Goal: Information Seeking & Learning: Check status

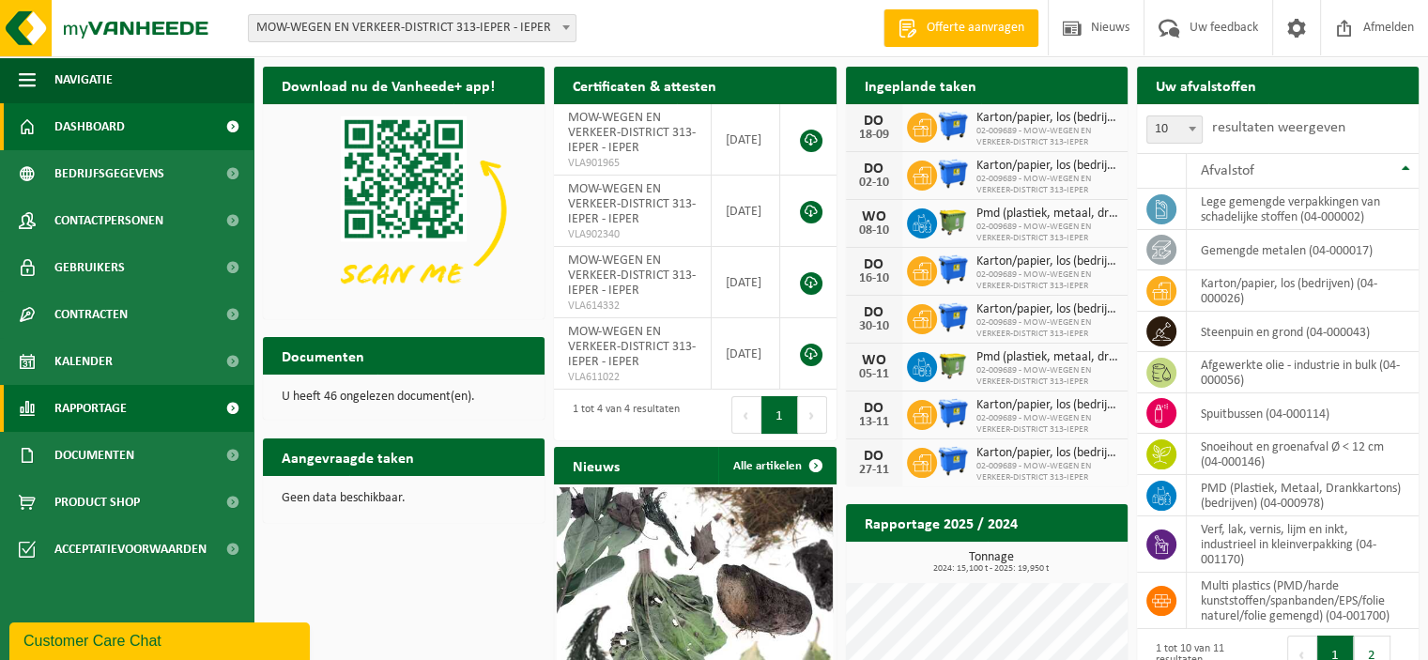
click at [70, 402] on span "Rapportage" at bounding box center [90, 408] width 72 height 47
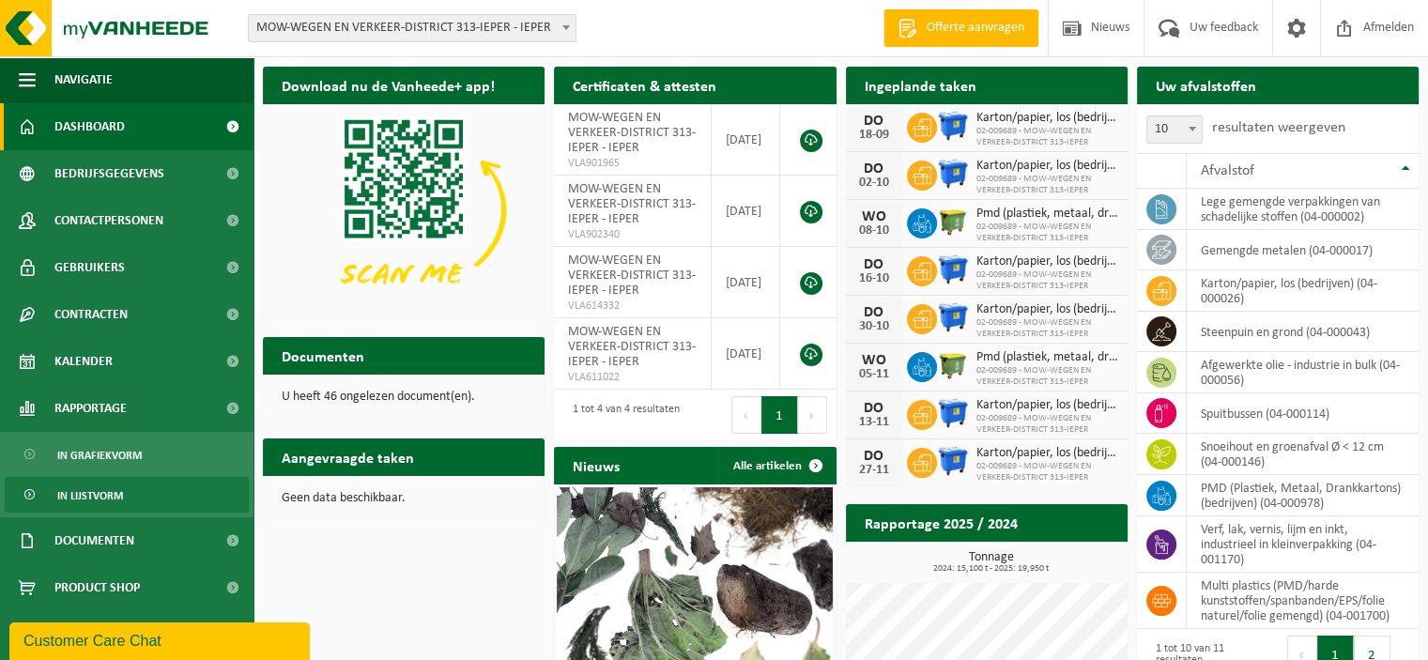
click at [107, 499] on span "In lijstvorm" at bounding box center [90, 496] width 66 height 36
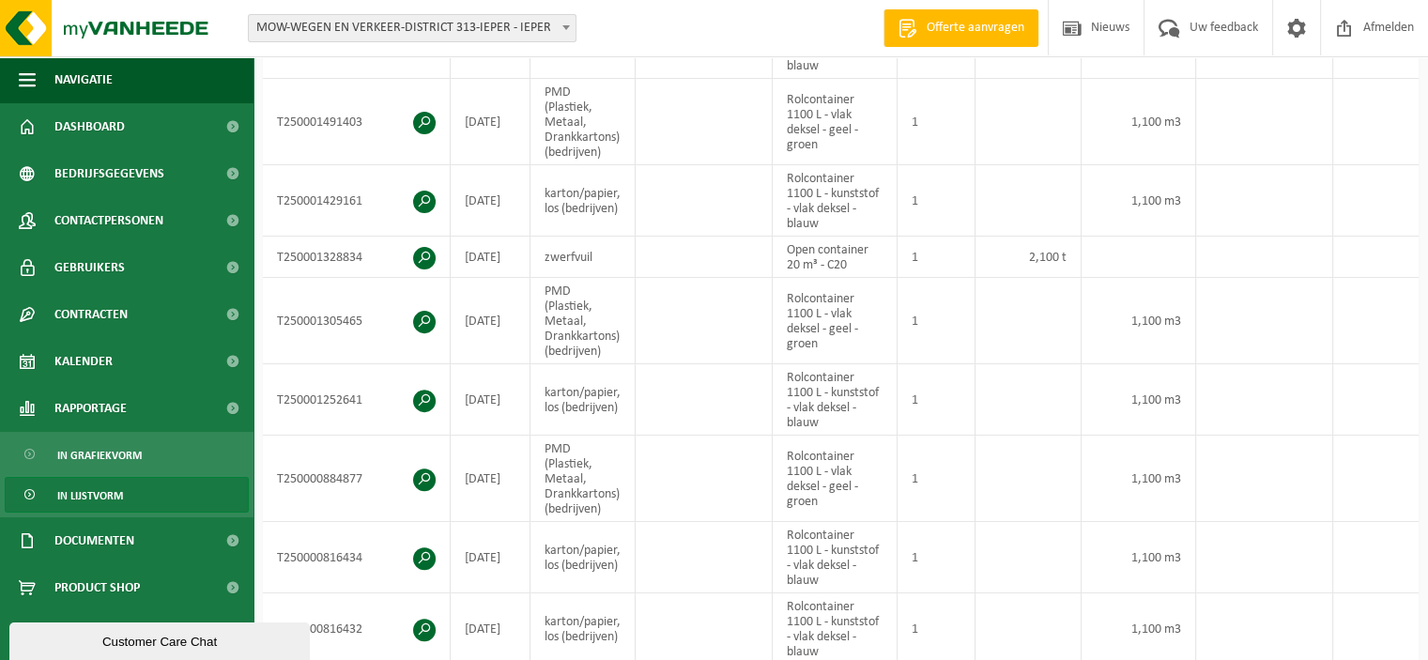
scroll to position [470, 0]
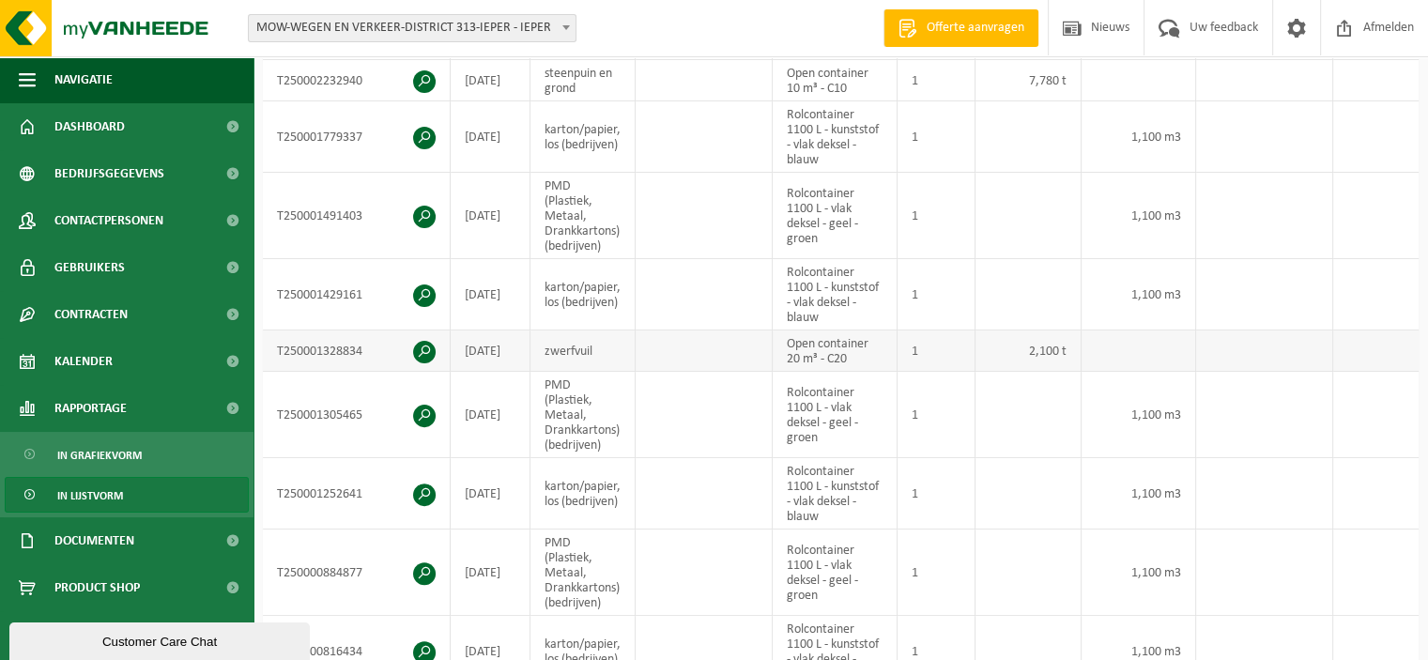
click at [425, 344] on span at bounding box center [424, 352] width 23 height 23
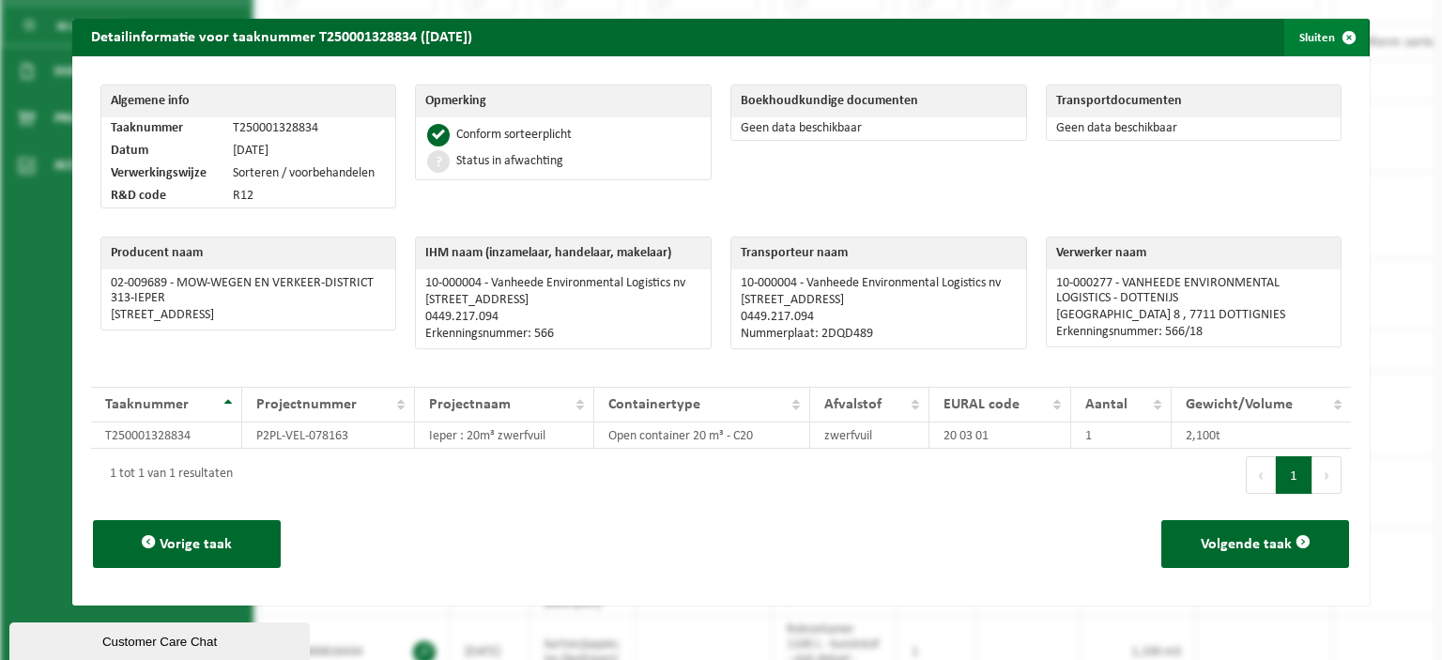
click at [1340, 33] on span "button" at bounding box center [1350, 38] width 38 height 38
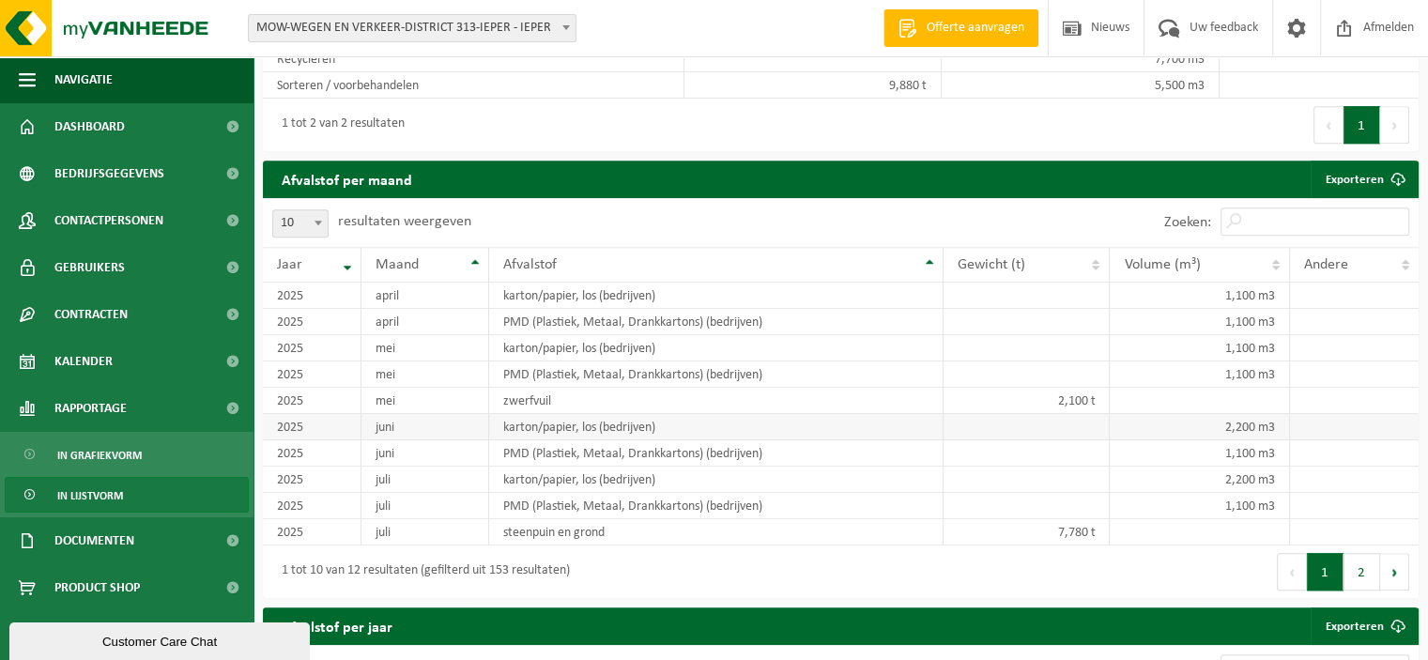
scroll to position [1409, 0]
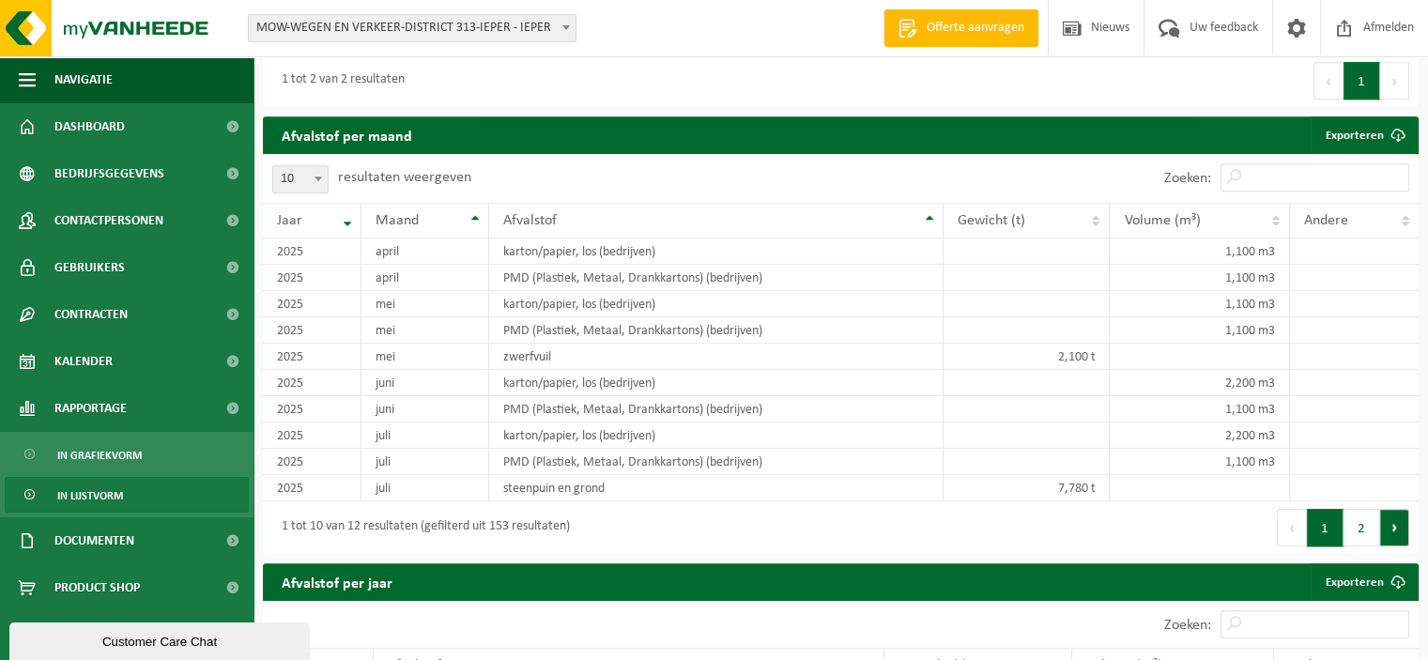
click at [1389, 536] on button "Volgende" at bounding box center [1394, 528] width 29 height 38
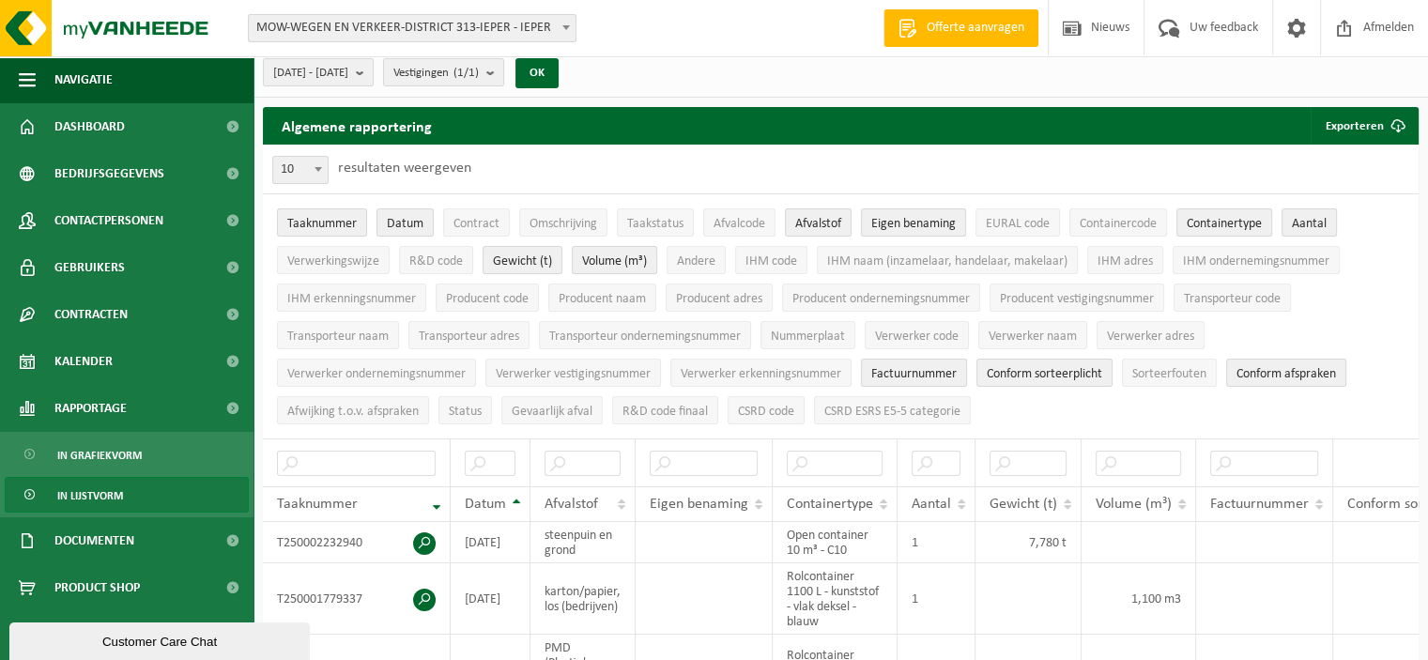
scroll to position [0, 0]
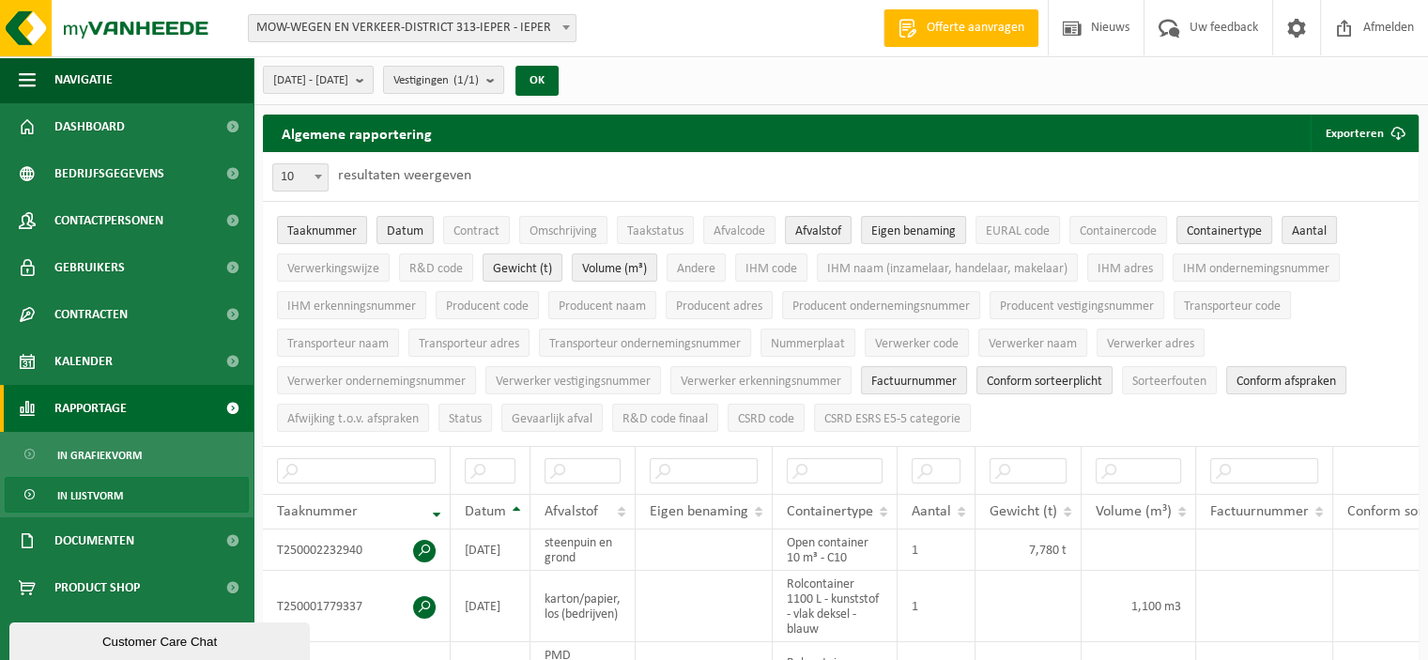
click at [54, 409] on span "Rapportage" at bounding box center [90, 408] width 72 height 47
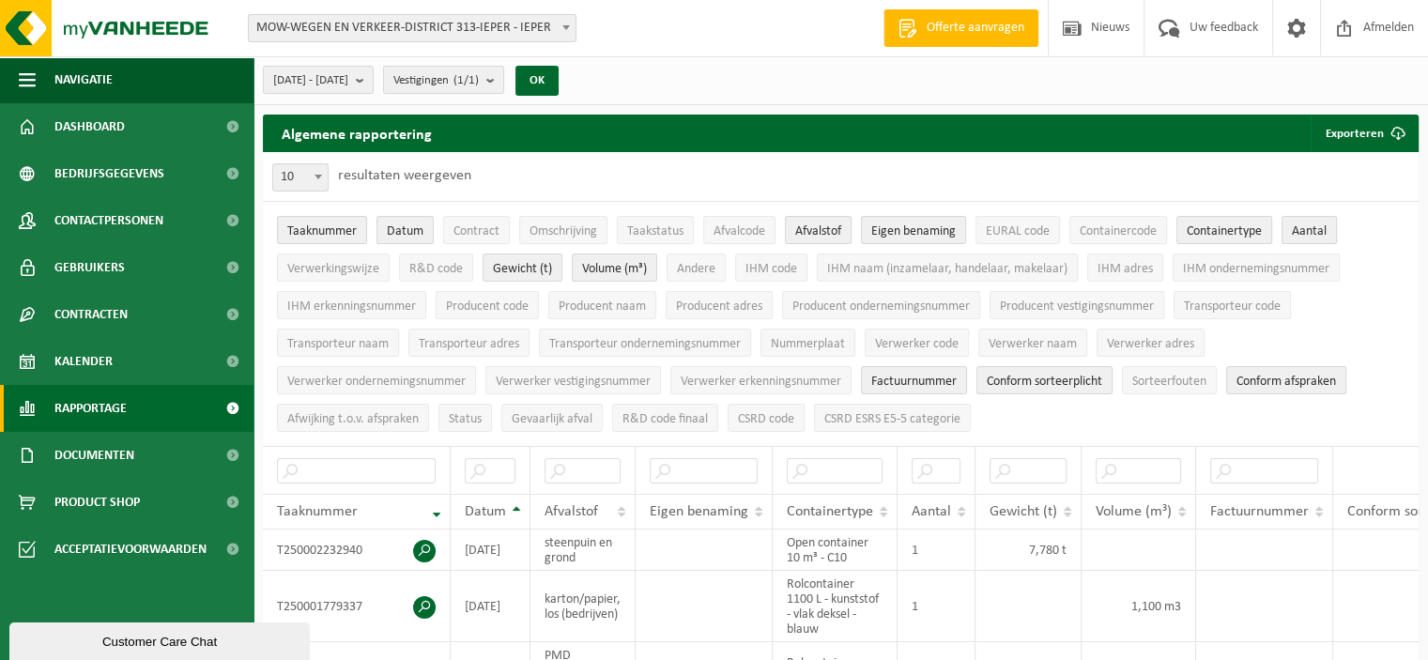
click at [54, 409] on span "Rapportage" at bounding box center [90, 408] width 72 height 47
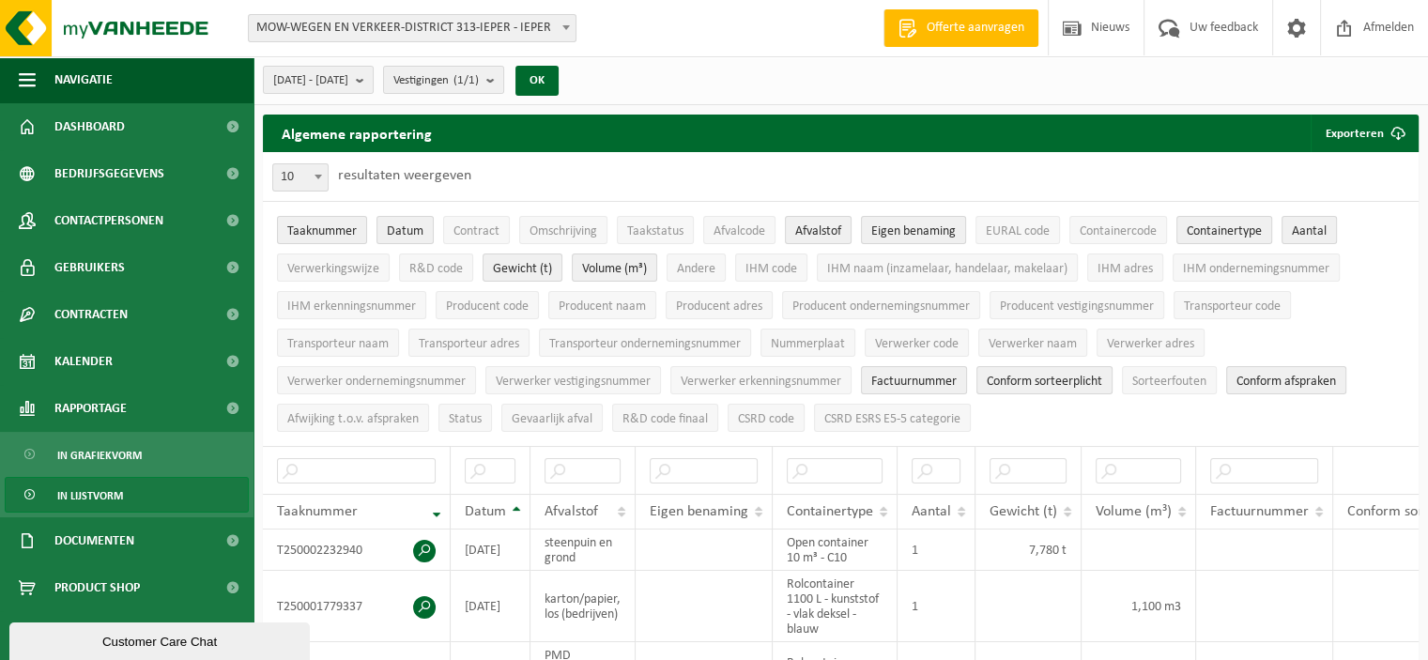
click at [101, 502] on span "In lijstvorm" at bounding box center [90, 496] width 66 height 36
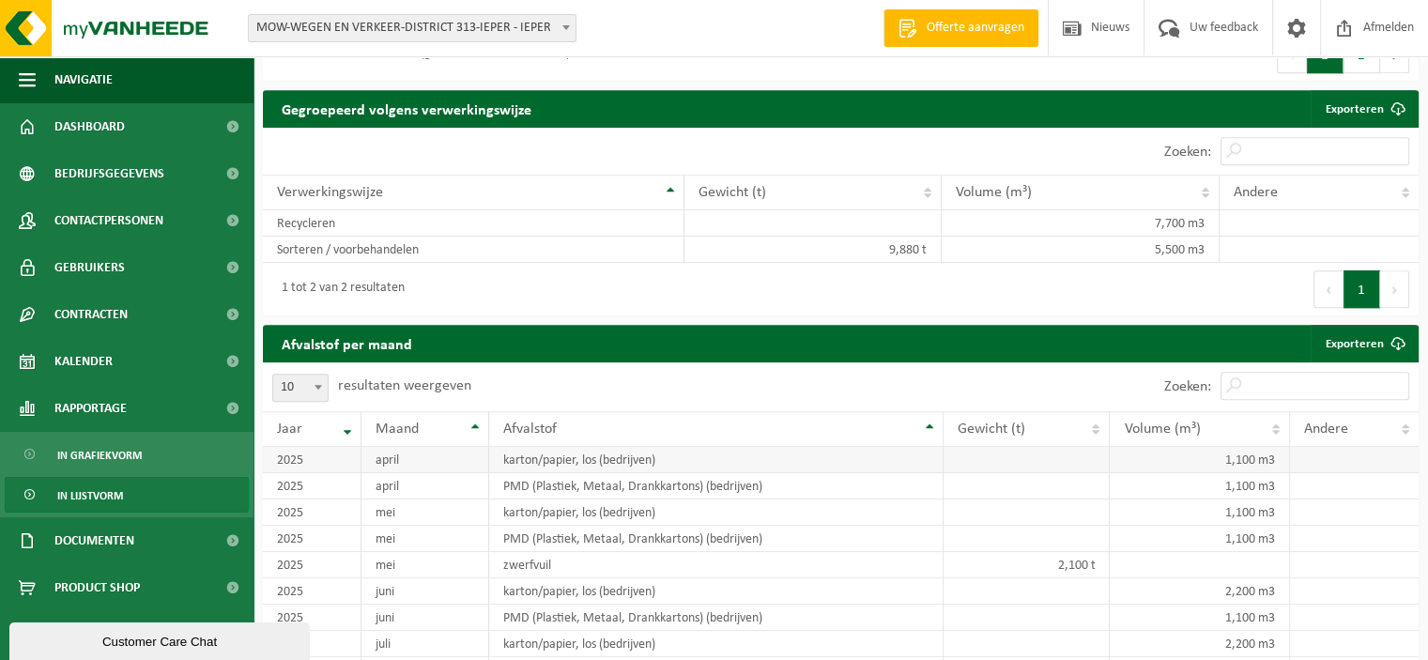
scroll to position [1221, 0]
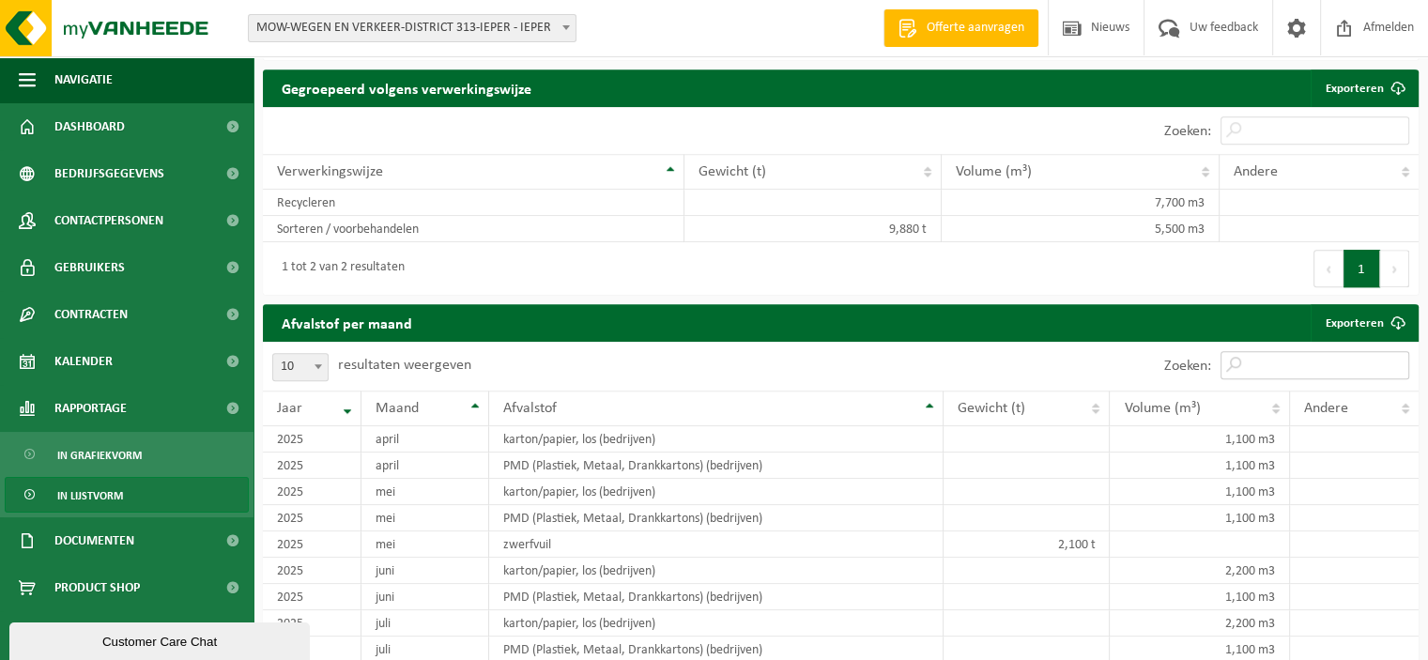
click at [1266, 367] on input "Zoeken:" at bounding box center [1315, 365] width 189 height 28
type input "bedrijfsafval"
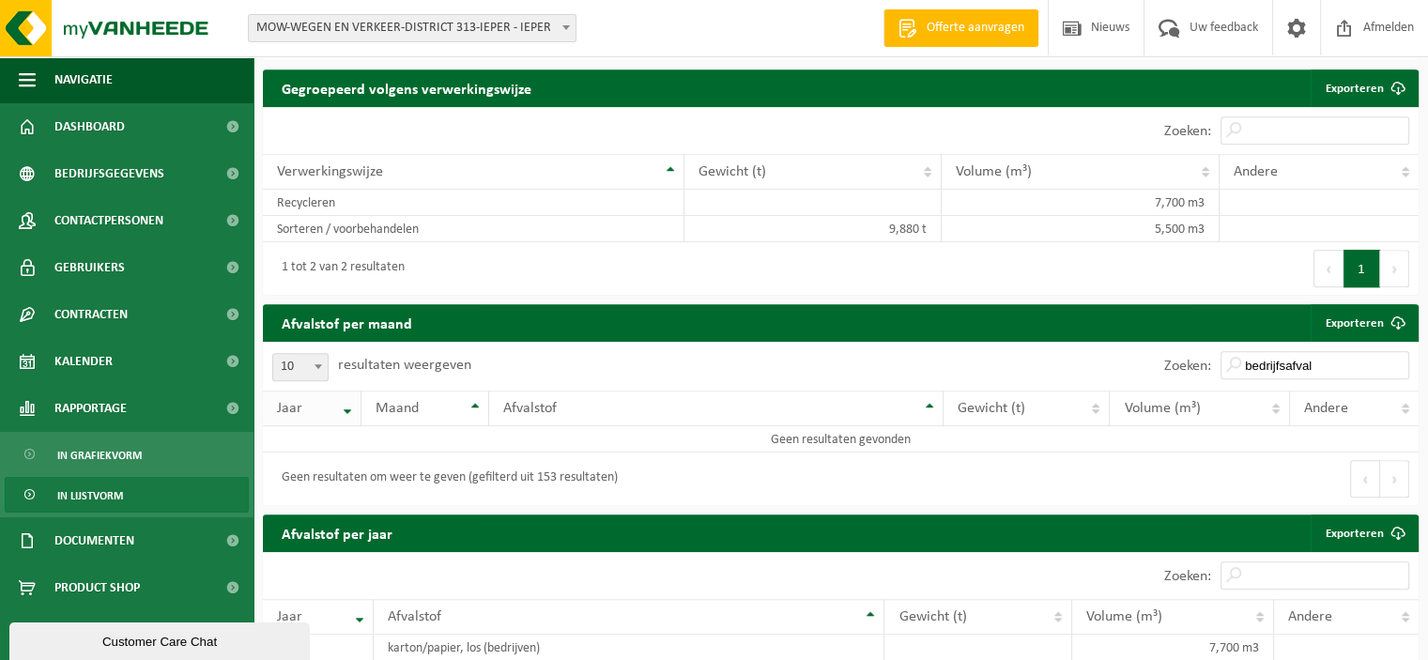
click at [342, 421] on th "Jaar" at bounding box center [312, 409] width 99 height 36
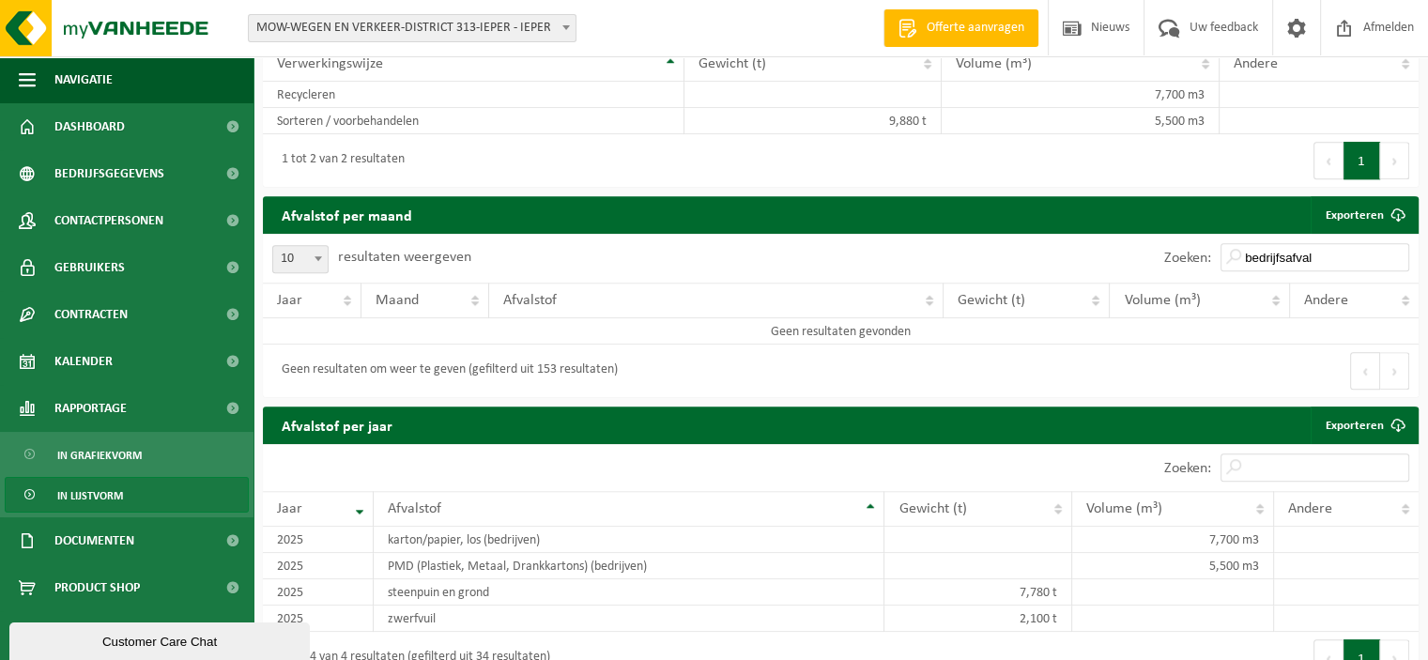
scroll to position [1409, 0]
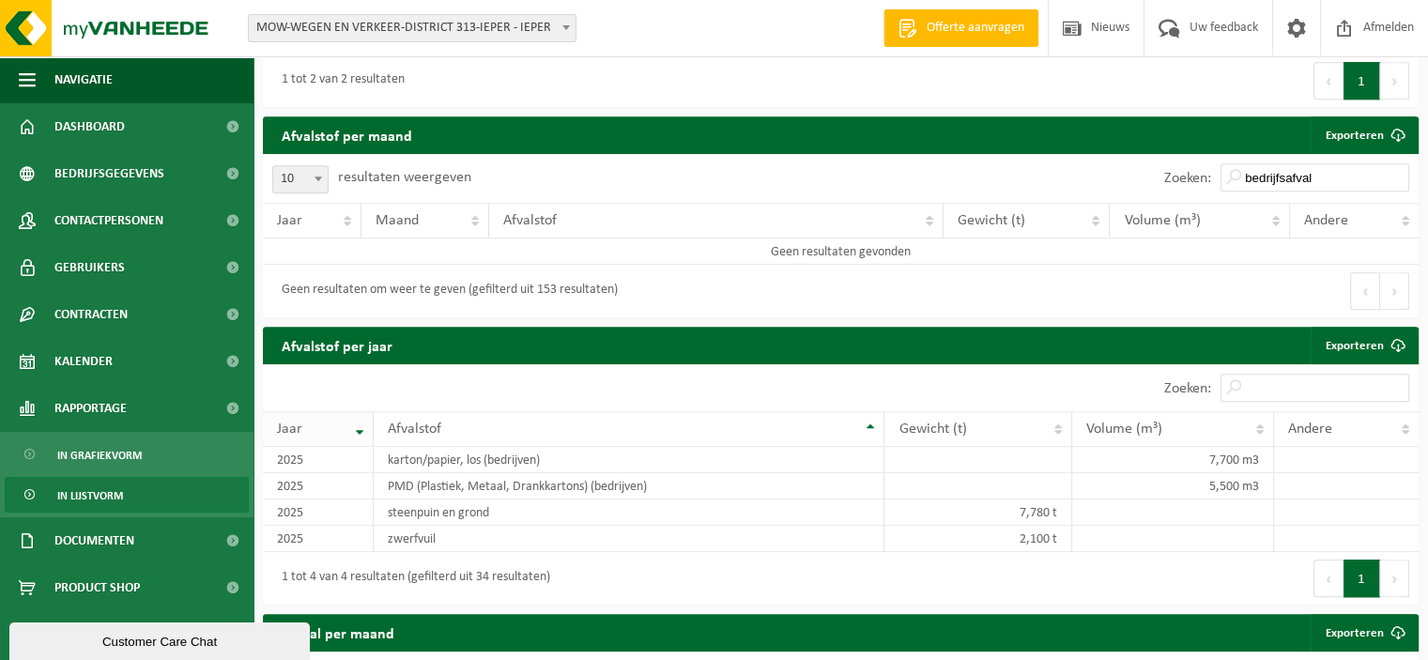
click at [356, 437] on th "Jaar" at bounding box center [318, 429] width 111 height 36
click at [1273, 392] on input "Zoeken:" at bounding box center [1315, 388] width 189 height 28
type input "b"
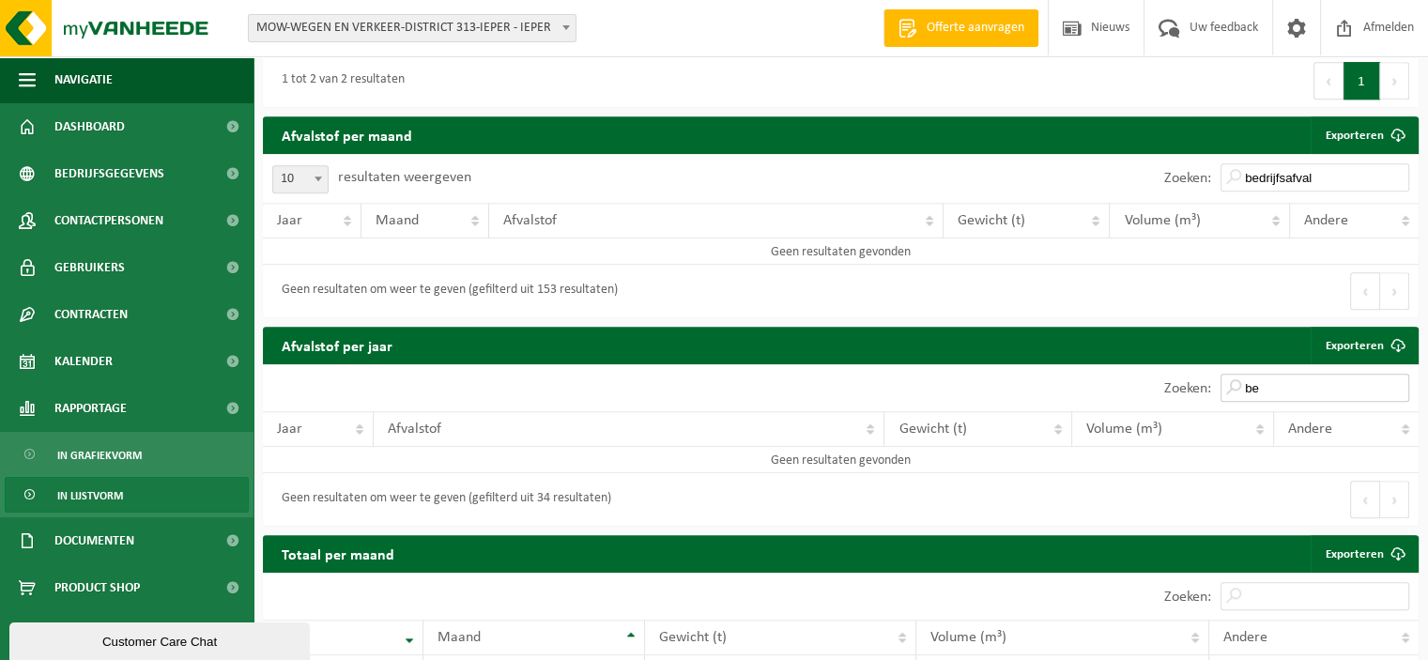
type input "b"
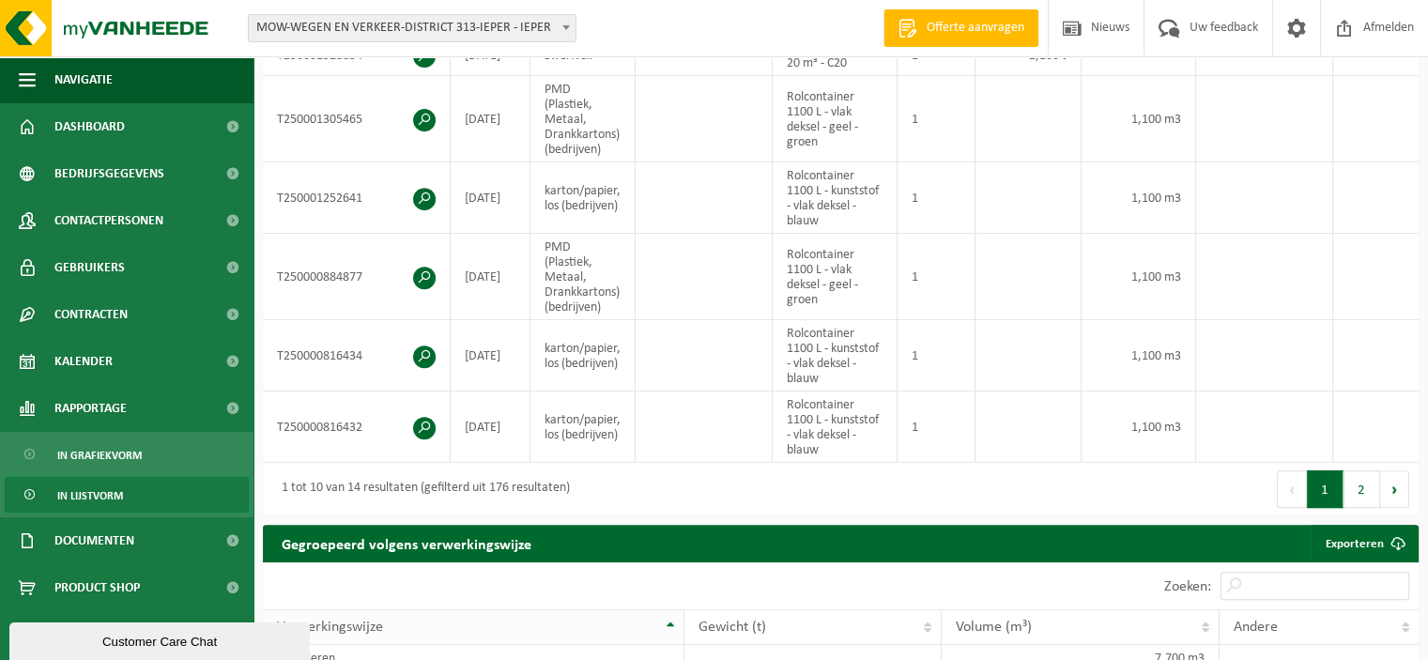
scroll to position [875, 0]
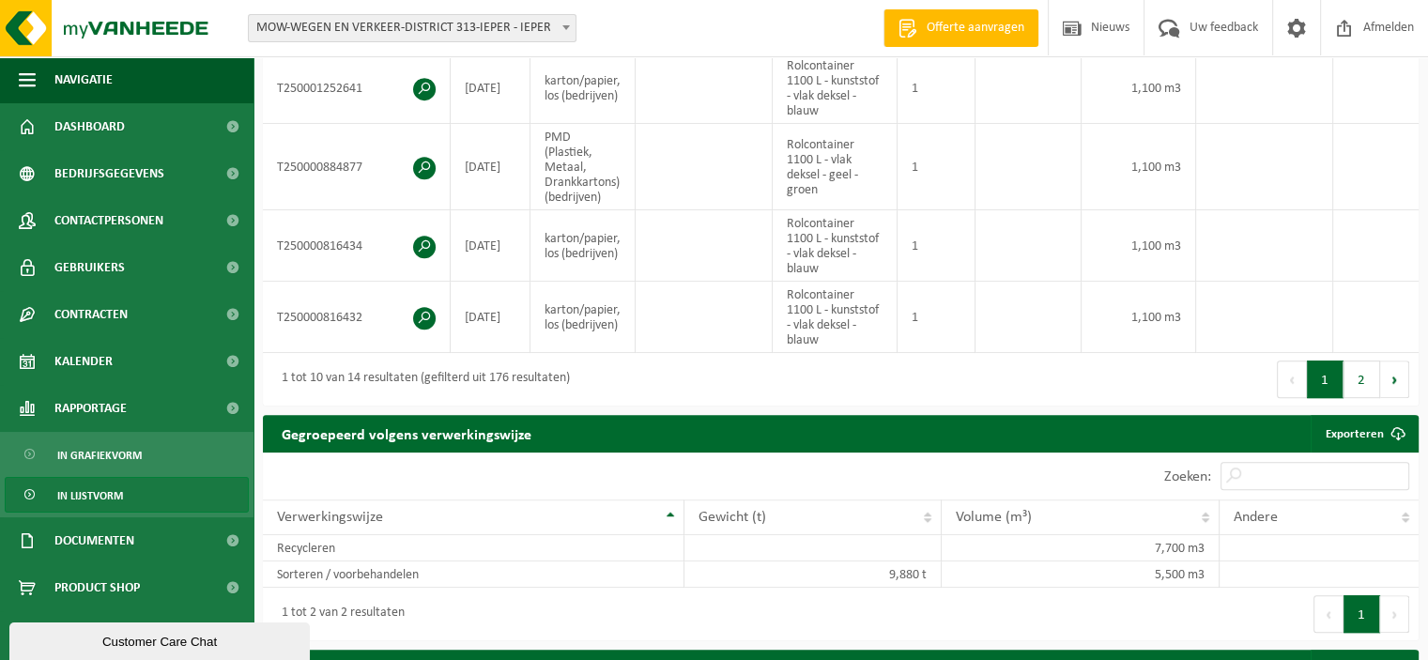
type input "zwerfvuil"
click at [86, 497] on span "In lijstvorm" at bounding box center [90, 496] width 66 height 36
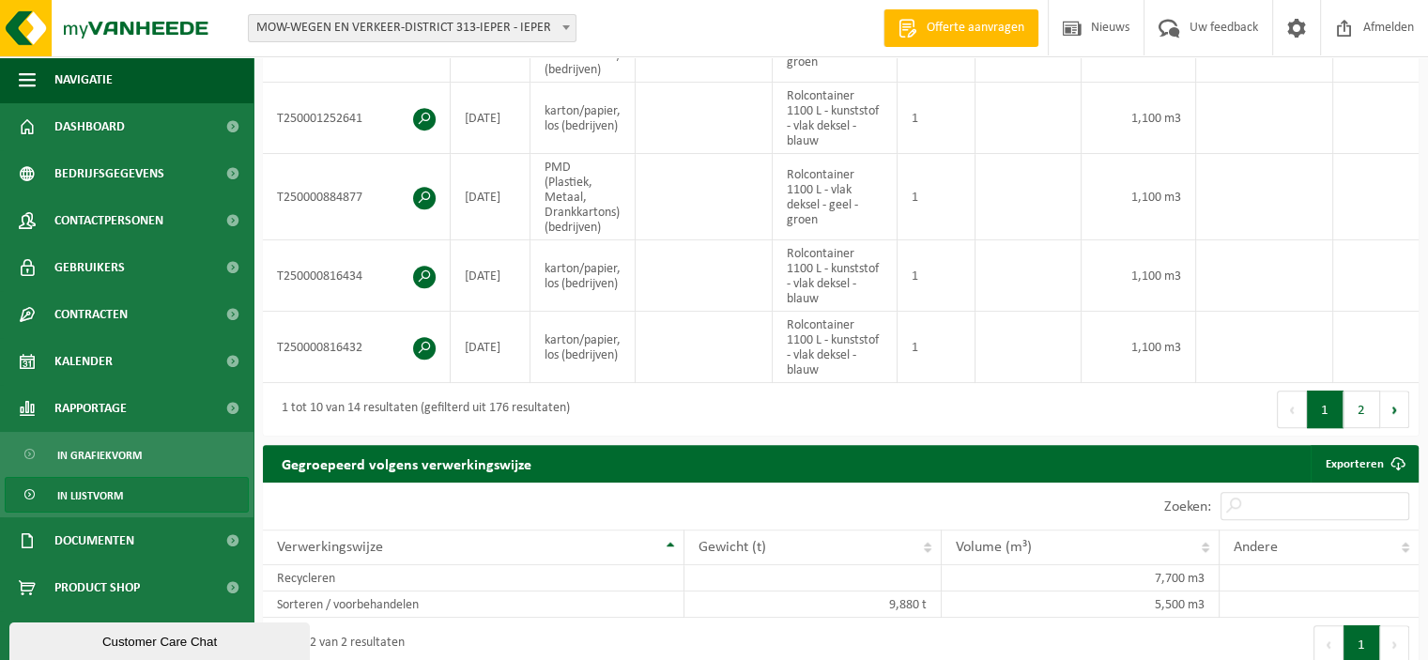
scroll to position [1221, 0]
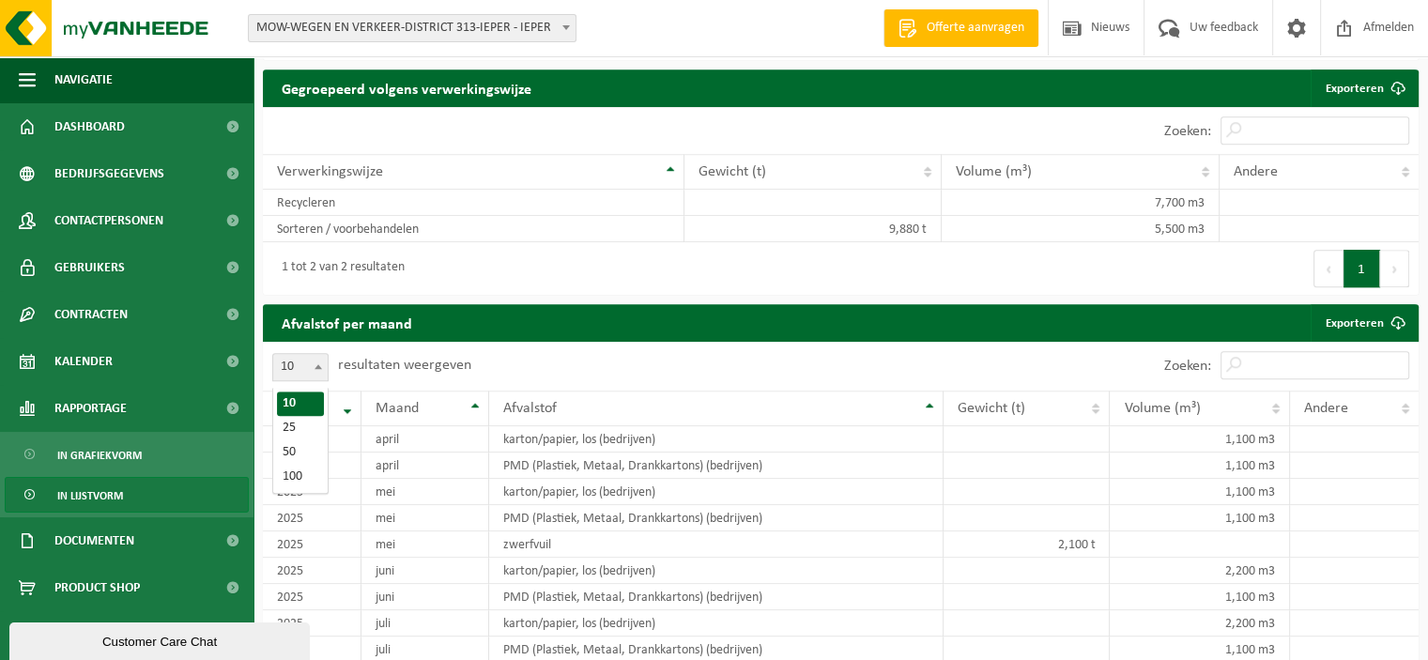
click at [323, 375] on span at bounding box center [318, 366] width 19 height 24
click at [579, 368] on div "10 25 50 100 10 resultaten weergeven" at bounding box center [552, 366] width 578 height 49
click at [346, 414] on th "Jaar" at bounding box center [312, 409] width 99 height 36
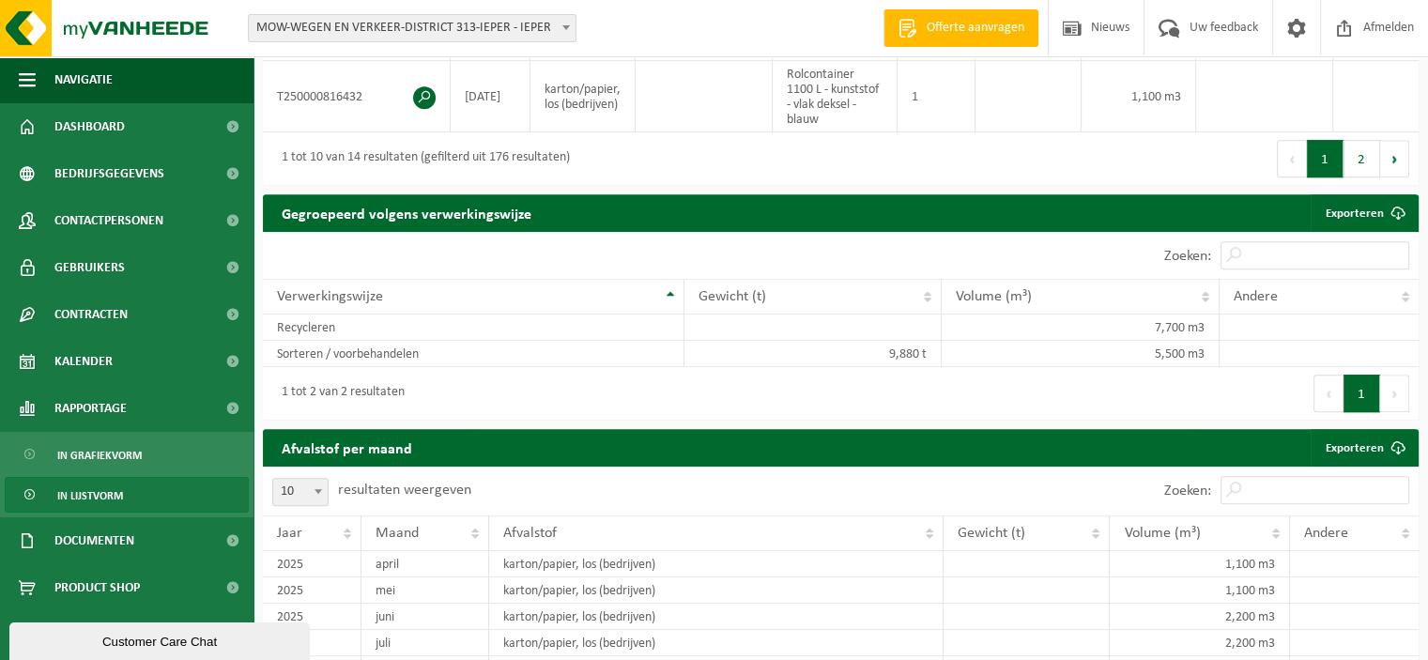
scroll to position [1095, 0]
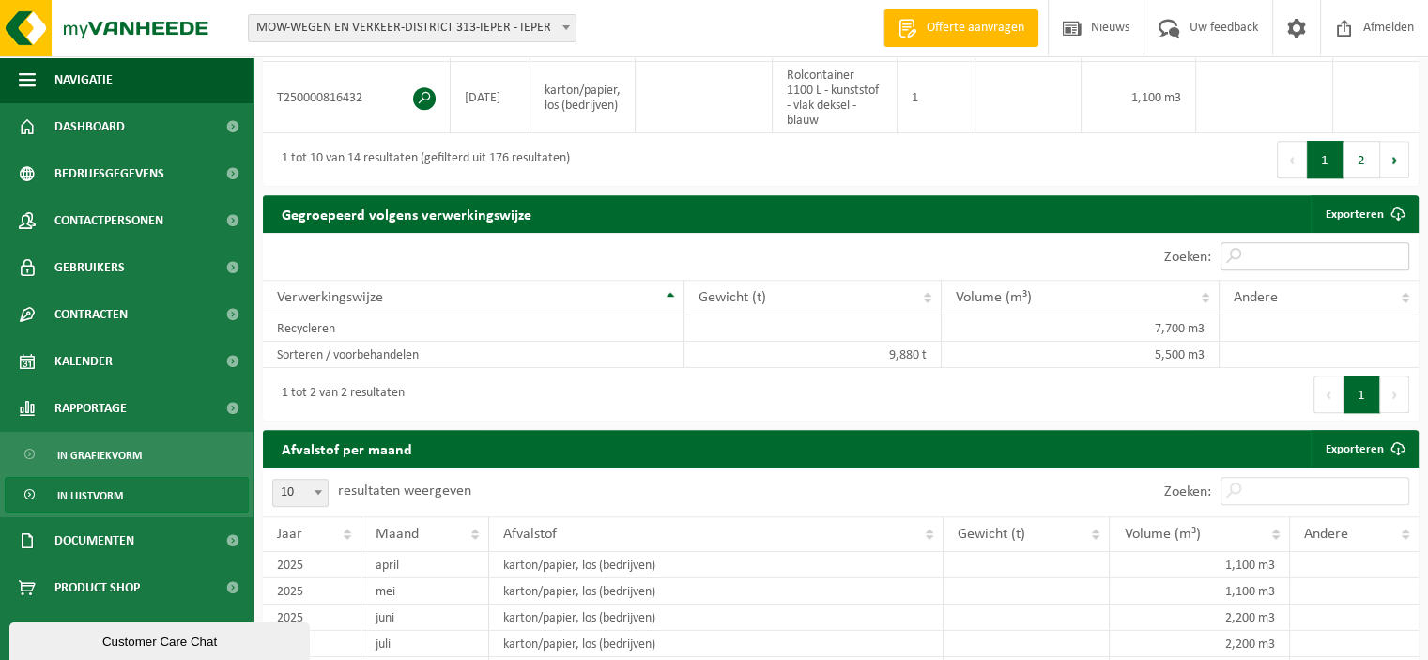
click at [1250, 262] on input "Zoeken:" at bounding box center [1315, 256] width 189 height 28
type input "b"
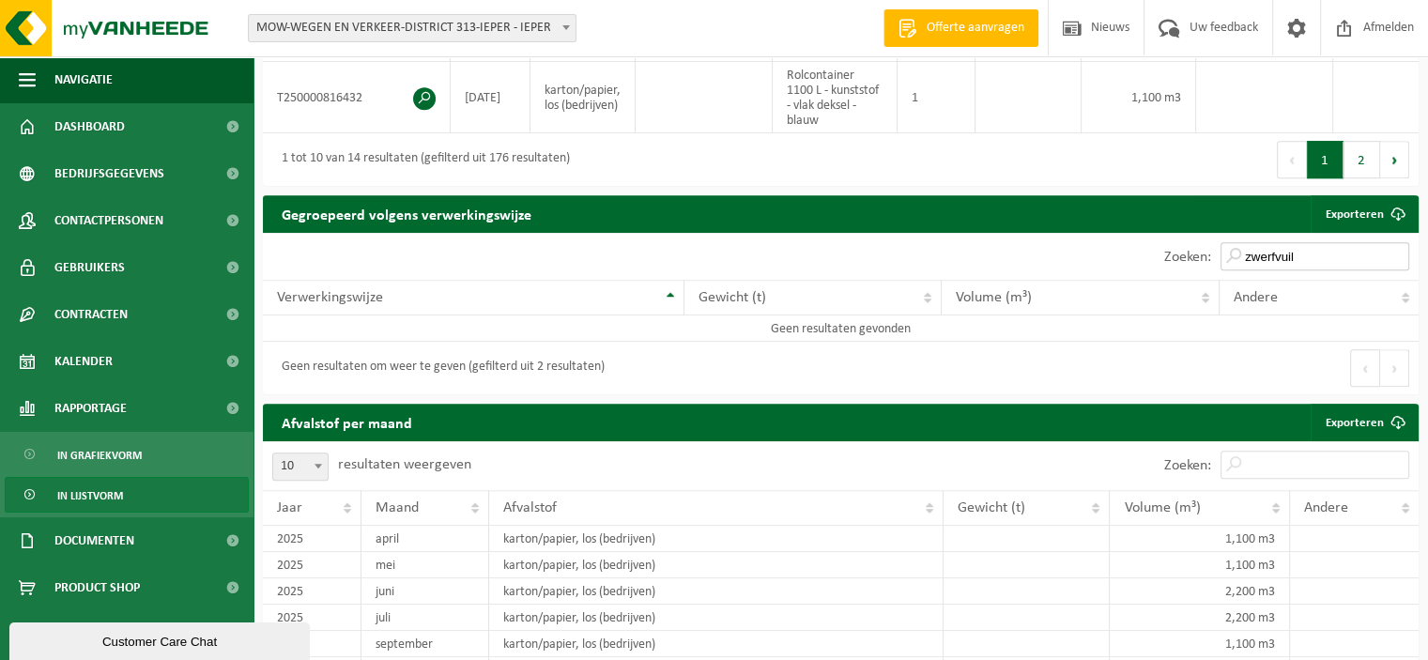
type input "zwerfvuil"
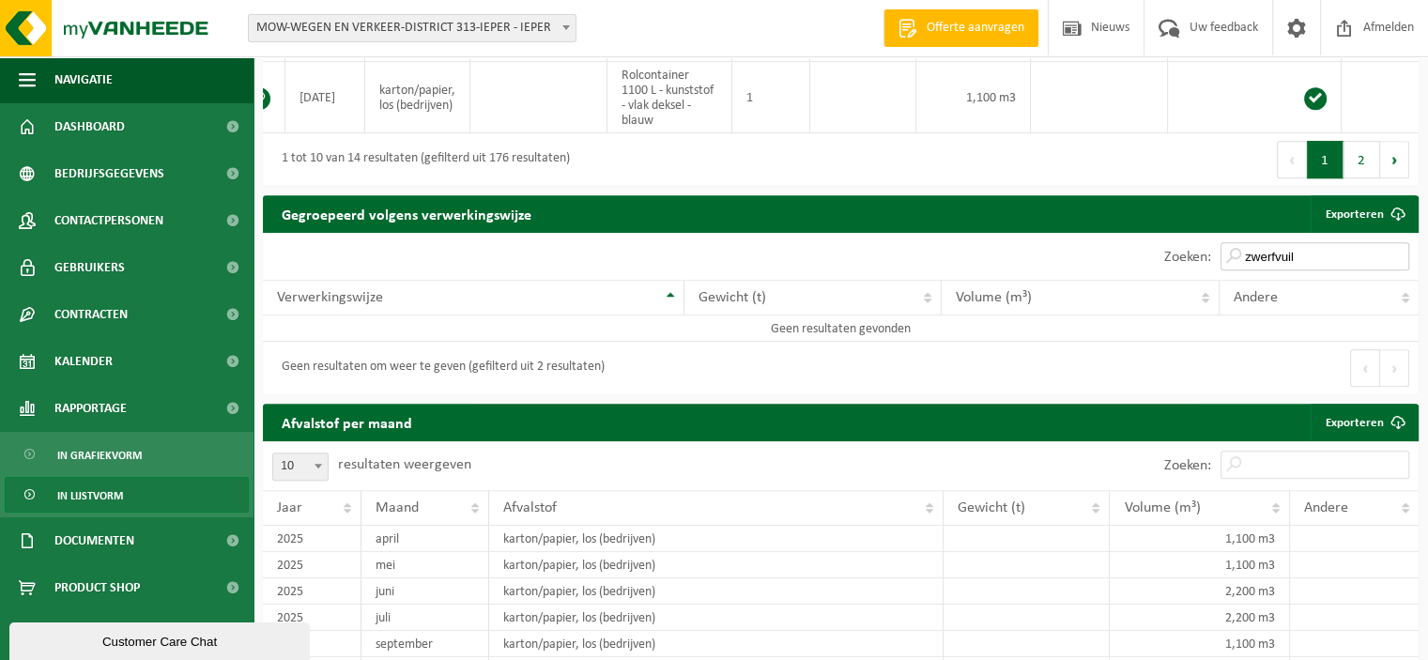
scroll to position [0, 238]
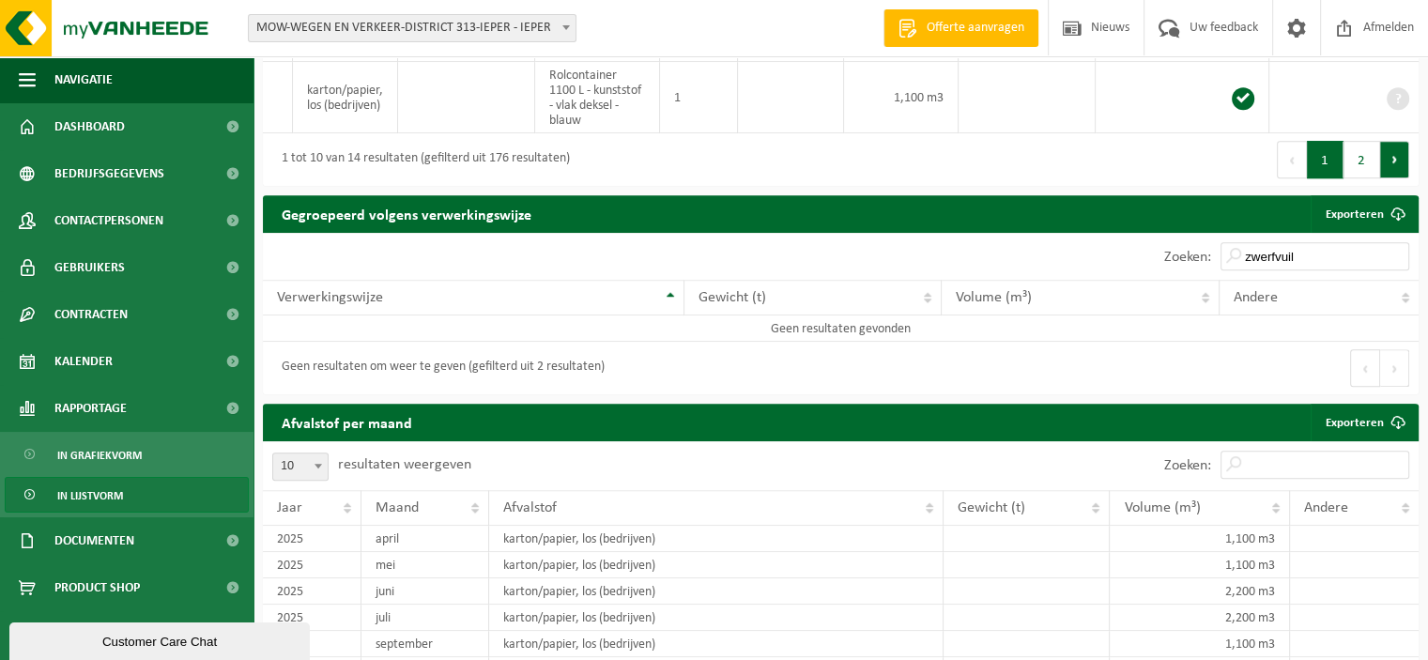
click at [1394, 164] on button "Volgende" at bounding box center [1394, 160] width 29 height 38
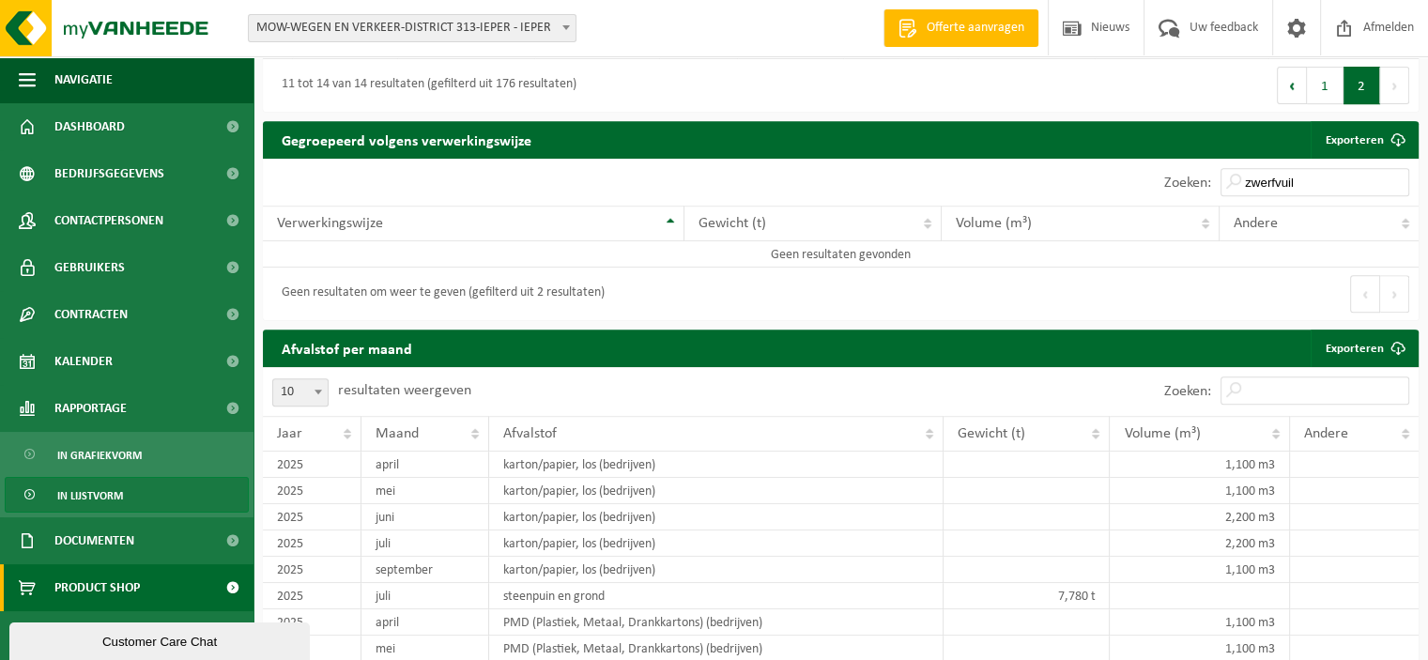
scroll to position [830, 0]
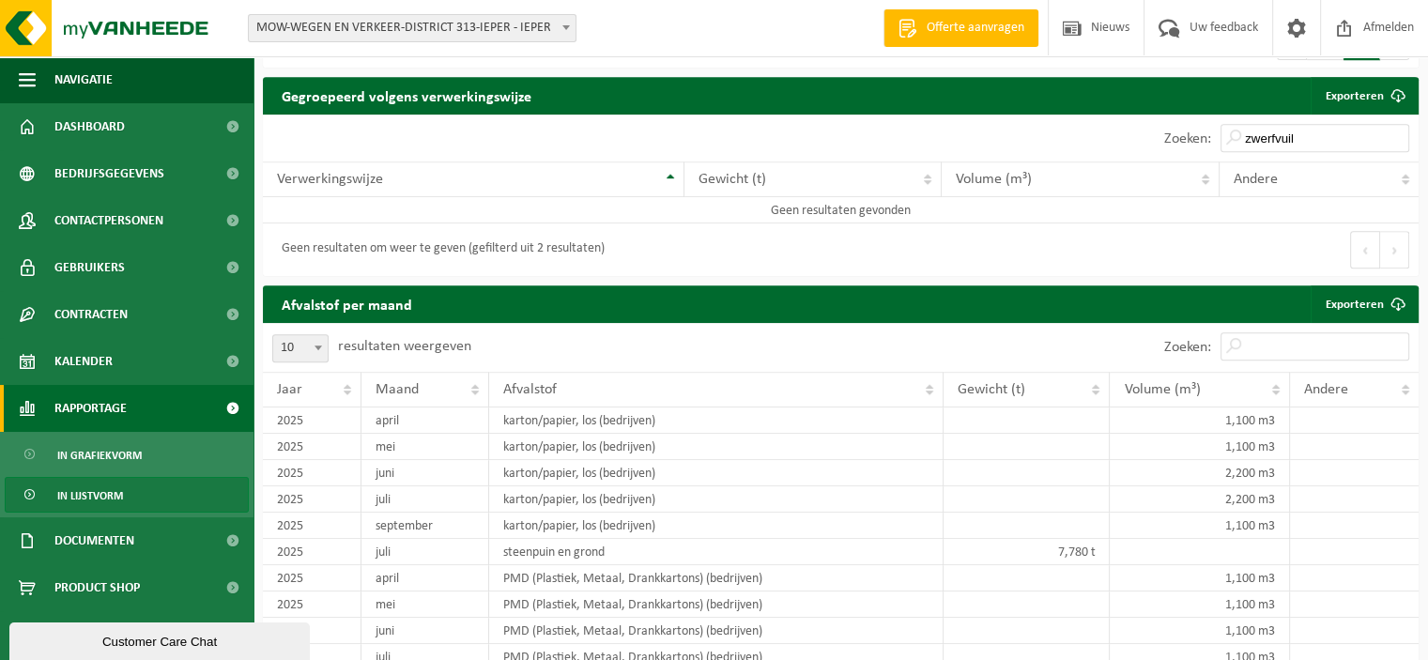
click at [78, 413] on span "Rapportage" at bounding box center [90, 408] width 72 height 47
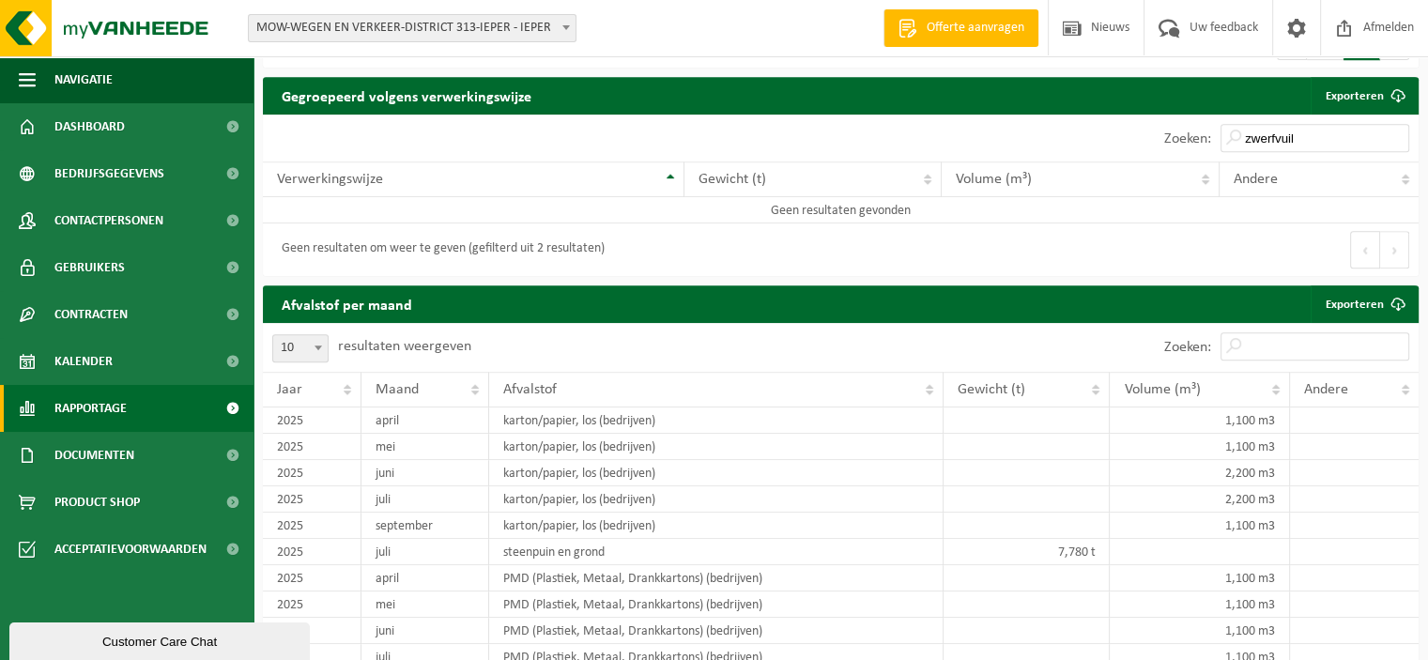
click at [78, 413] on span "Rapportage" at bounding box center [90, 408] width 72 height 47
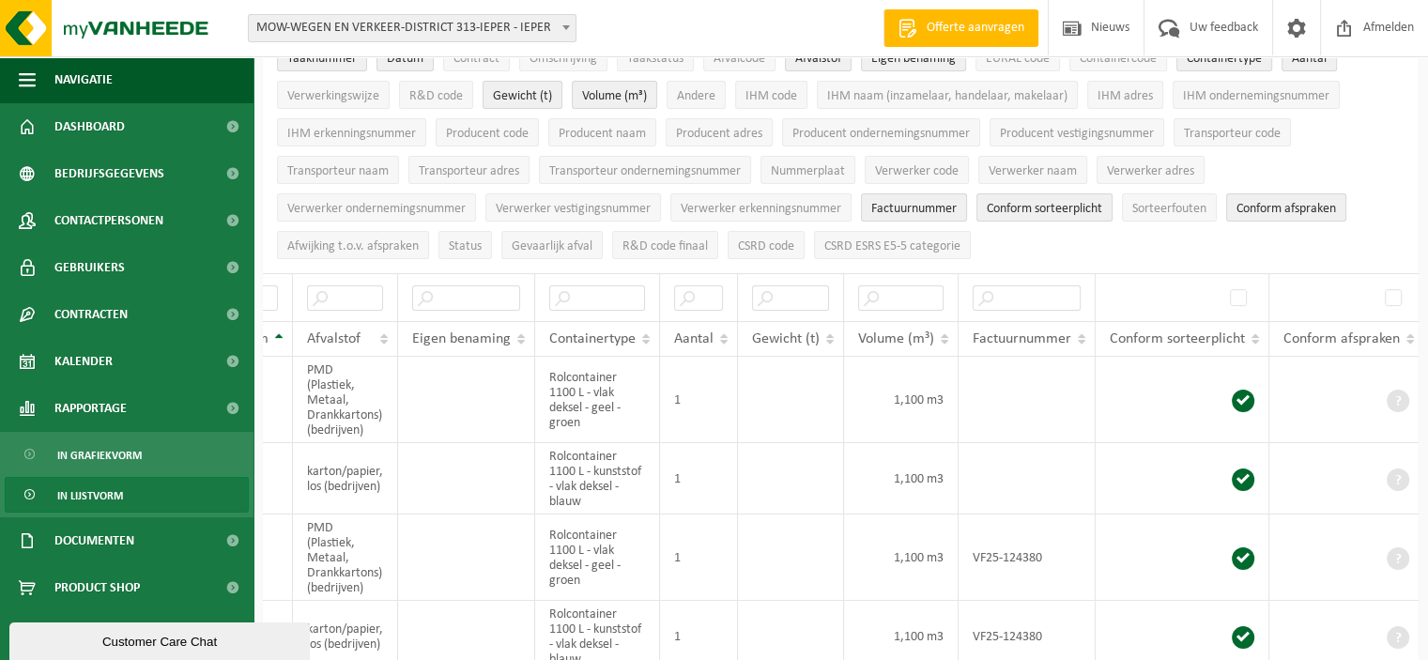
scroll to position [0, 0]
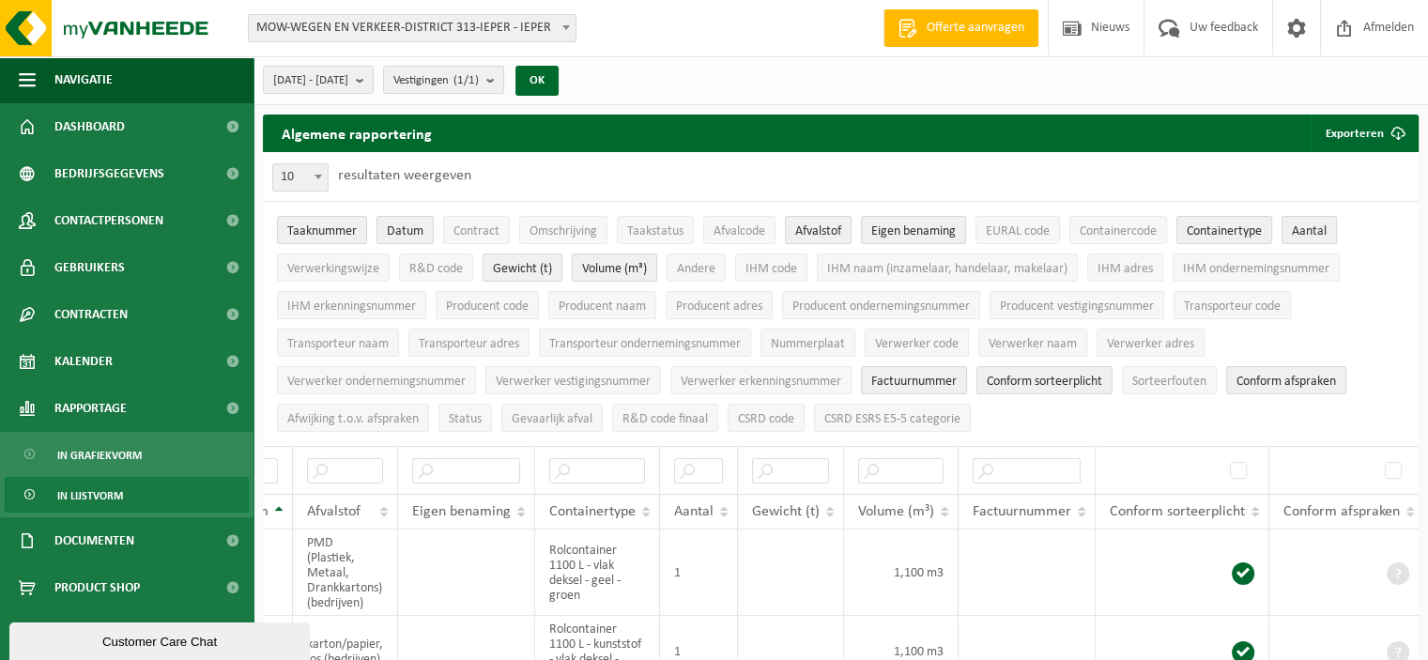
click at [578, 262] on button "Volume (m³)" at bounding box center [614, 268] width 85 height 28
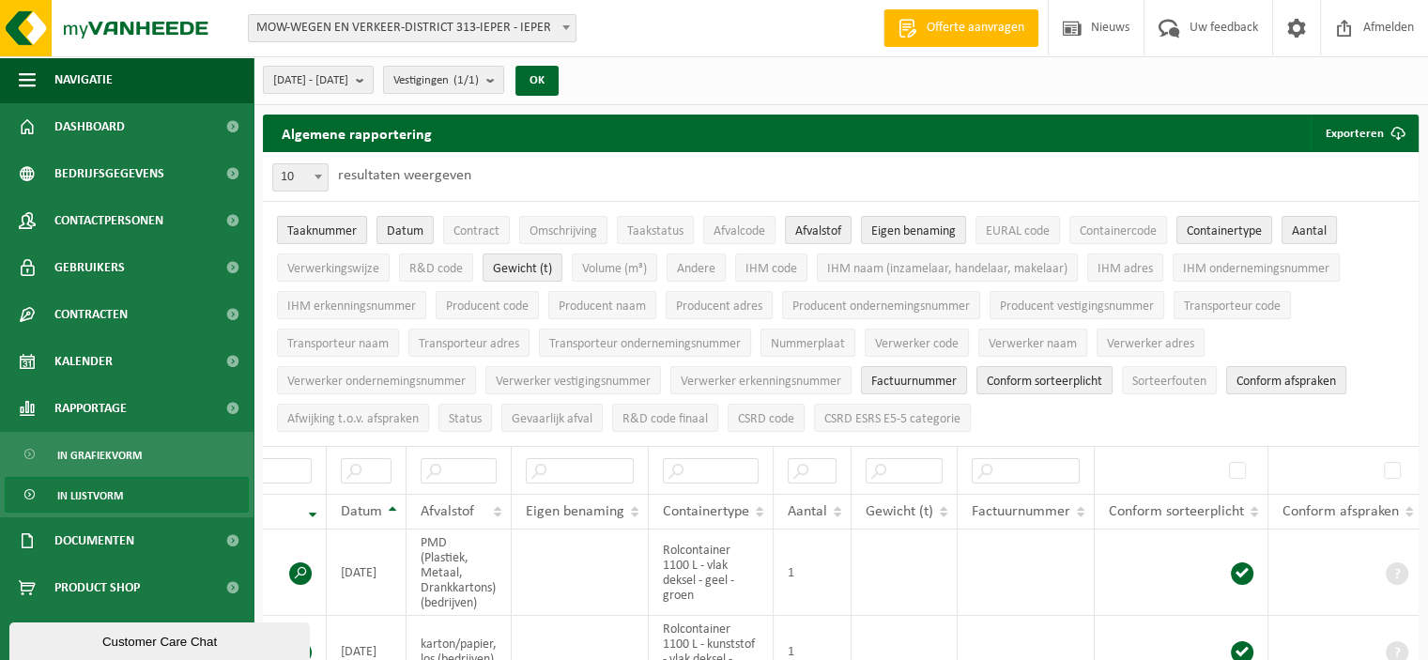
click at [336, 235] on span "Taaknummer" at bounding box center [321, 231] width 69 height 14
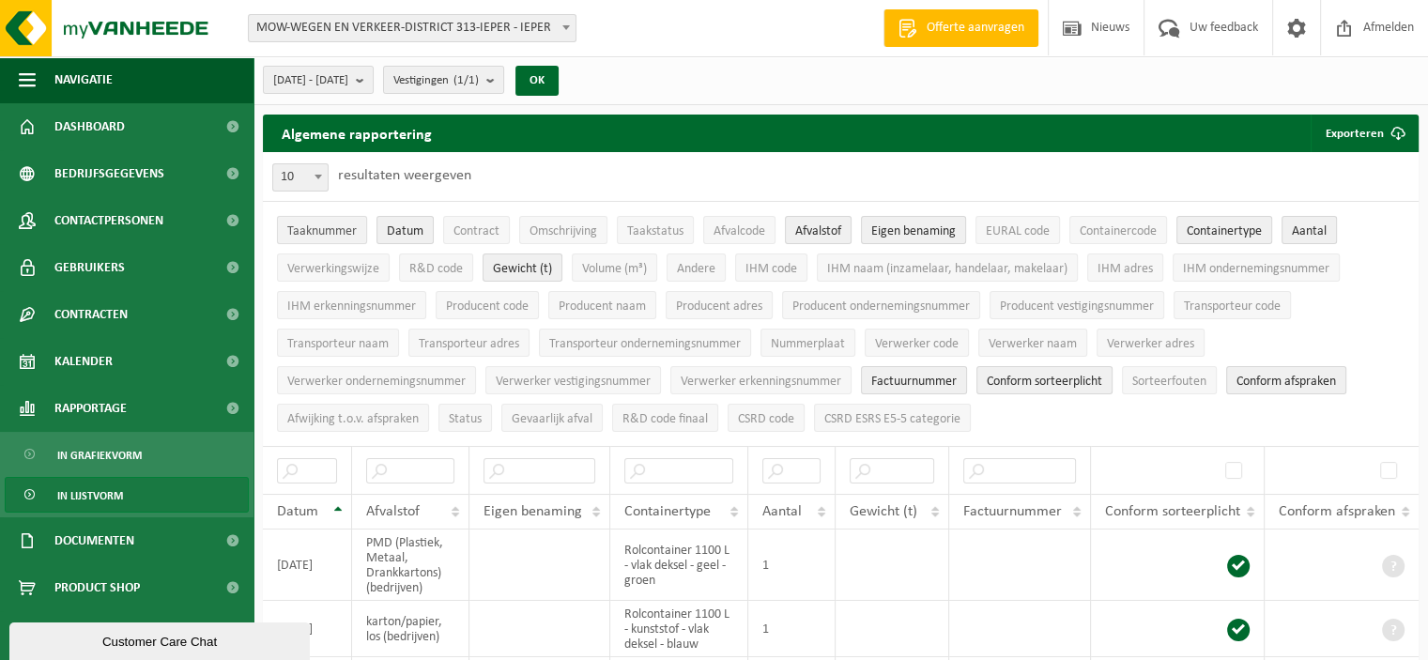
scroll to position [0, 0]
click at [398, 231] on span "Datum" at bounding box center [405, 231] width 37 height 14
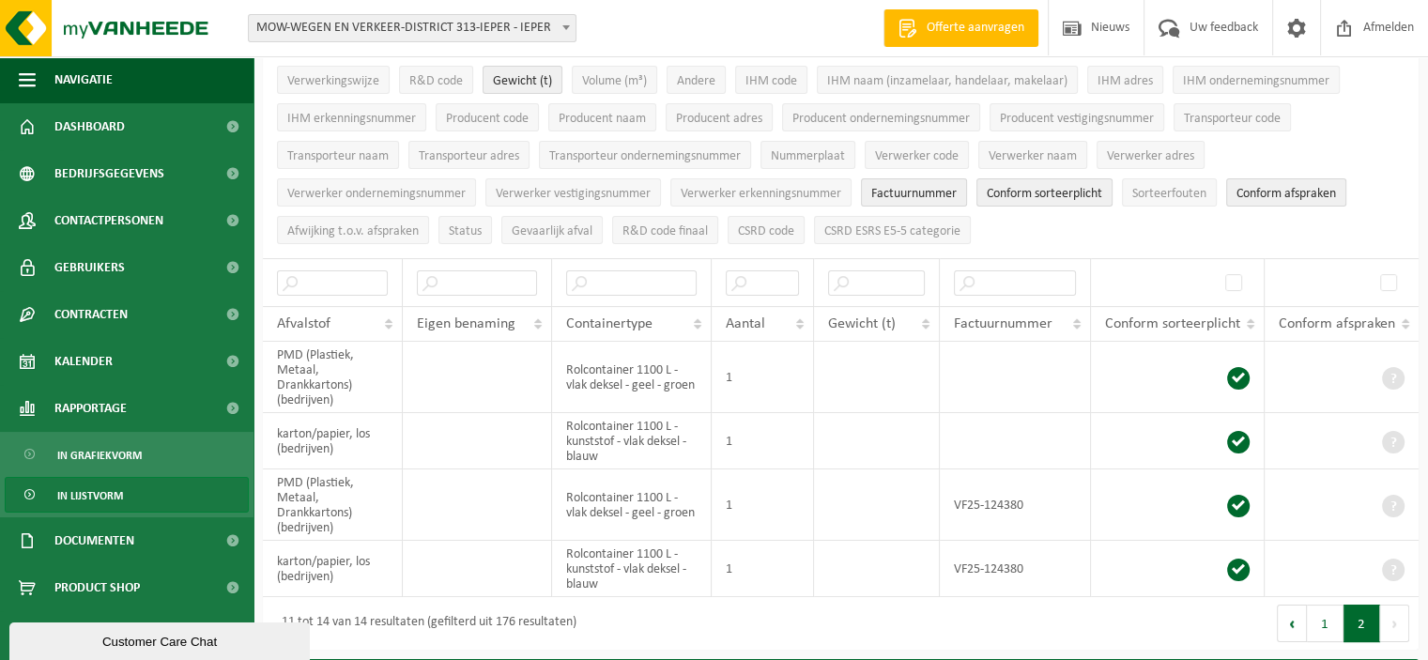
scroll to position [94, 0]
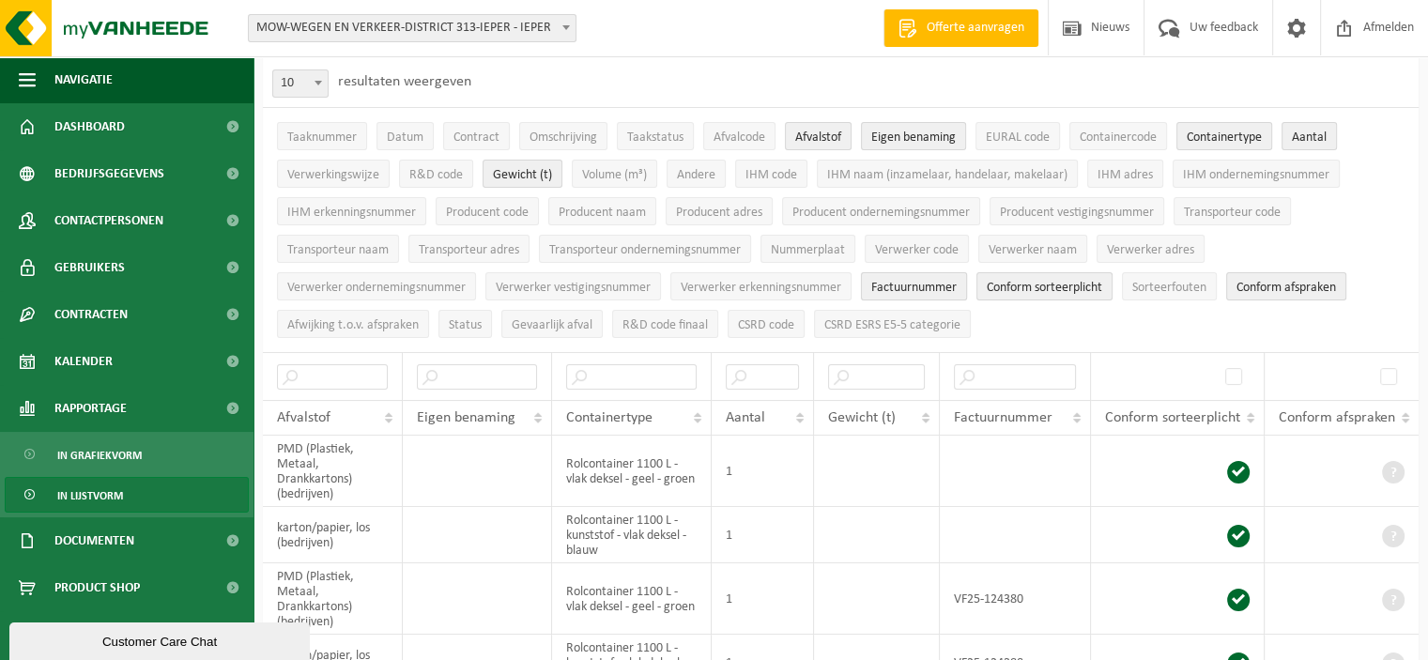
click at [911, 281] on span "Factuurnummer" at bounding box center [913, 288] width 85 height 14
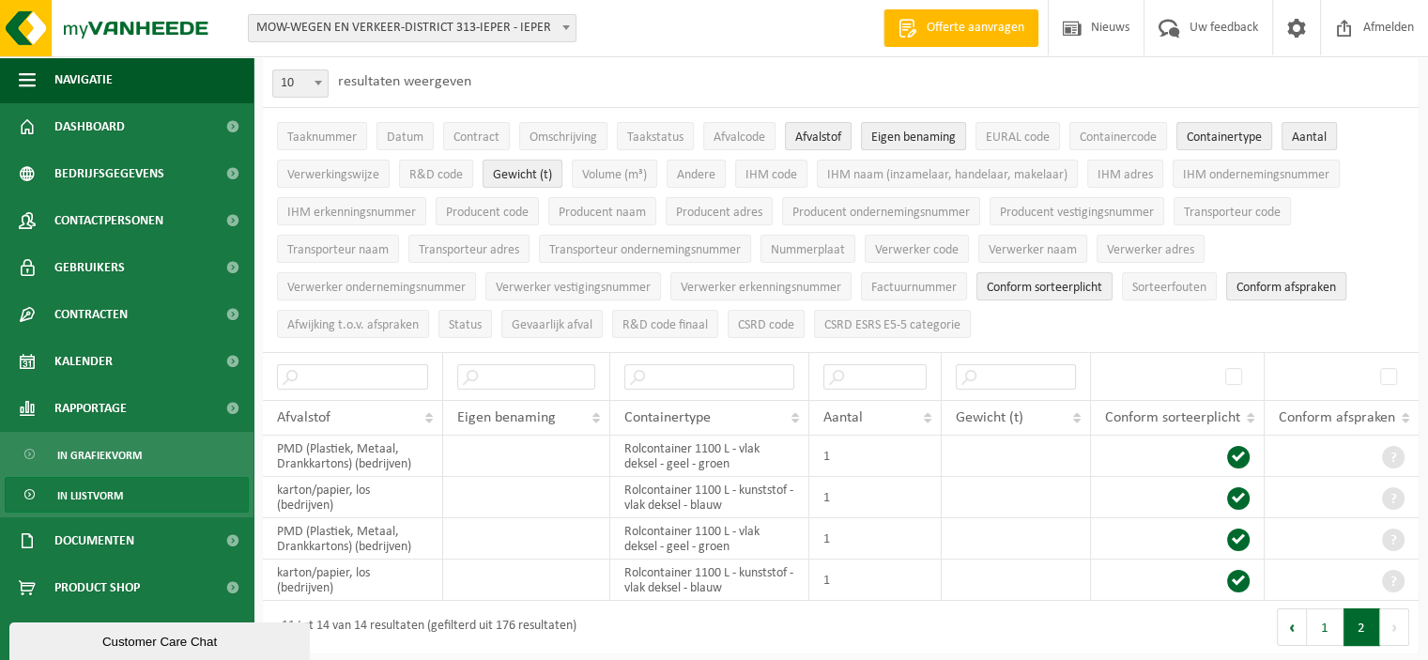
click at [1273, 284] on span "Conform afspraken" at bounding box center [1287, 288] width 100 height 14
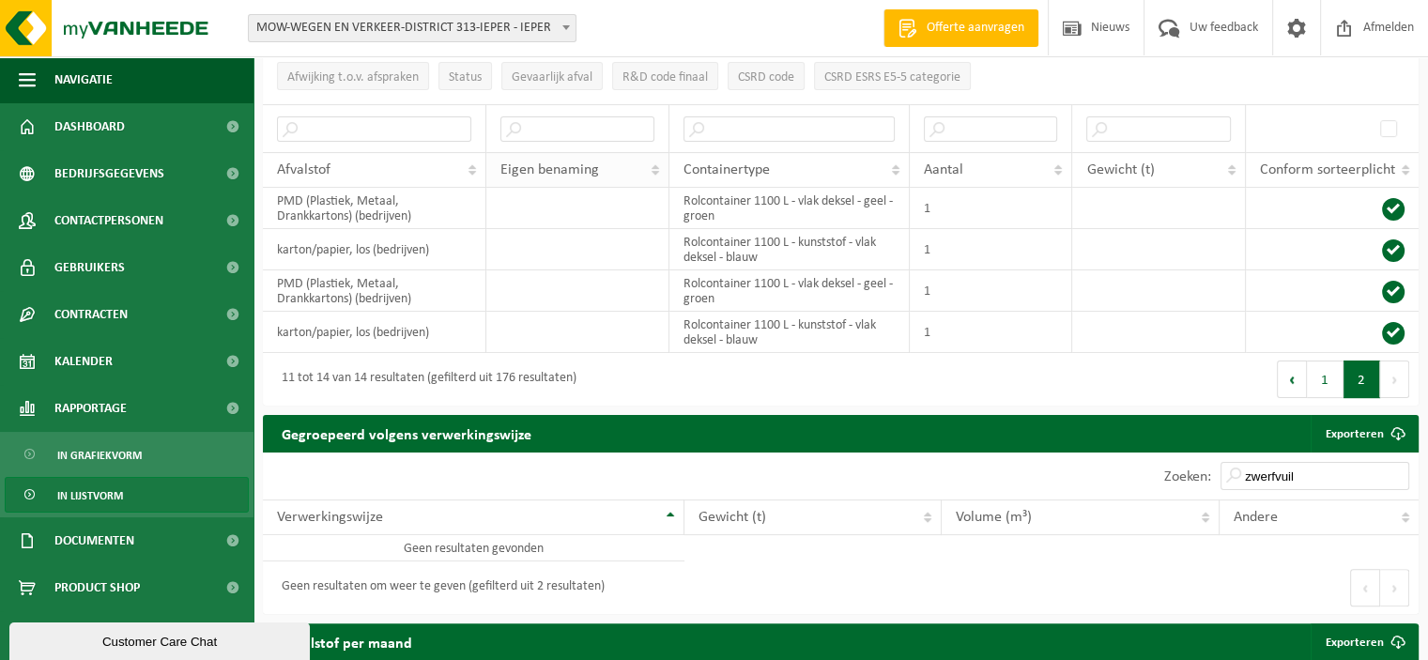
scroll to position [376, 0]
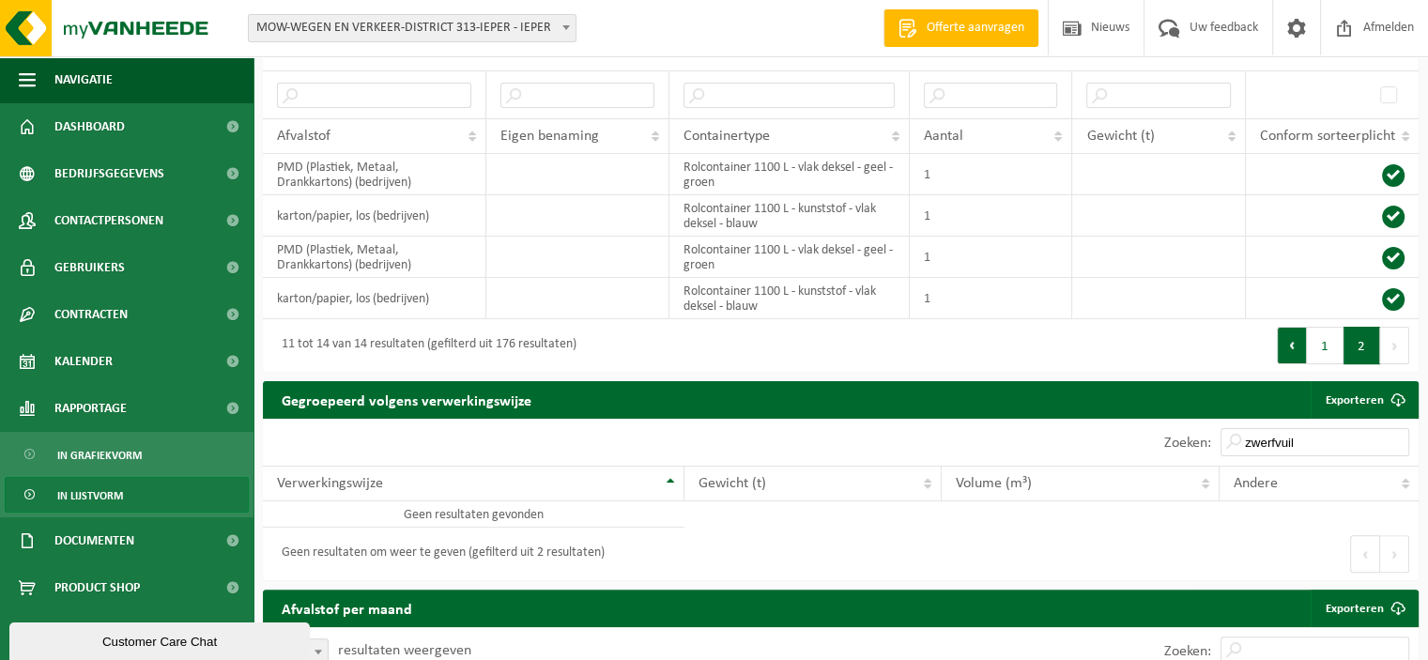
click at [1292, 348] on button "Vorige" at bounding box center [1292, 346] width 30 height 38
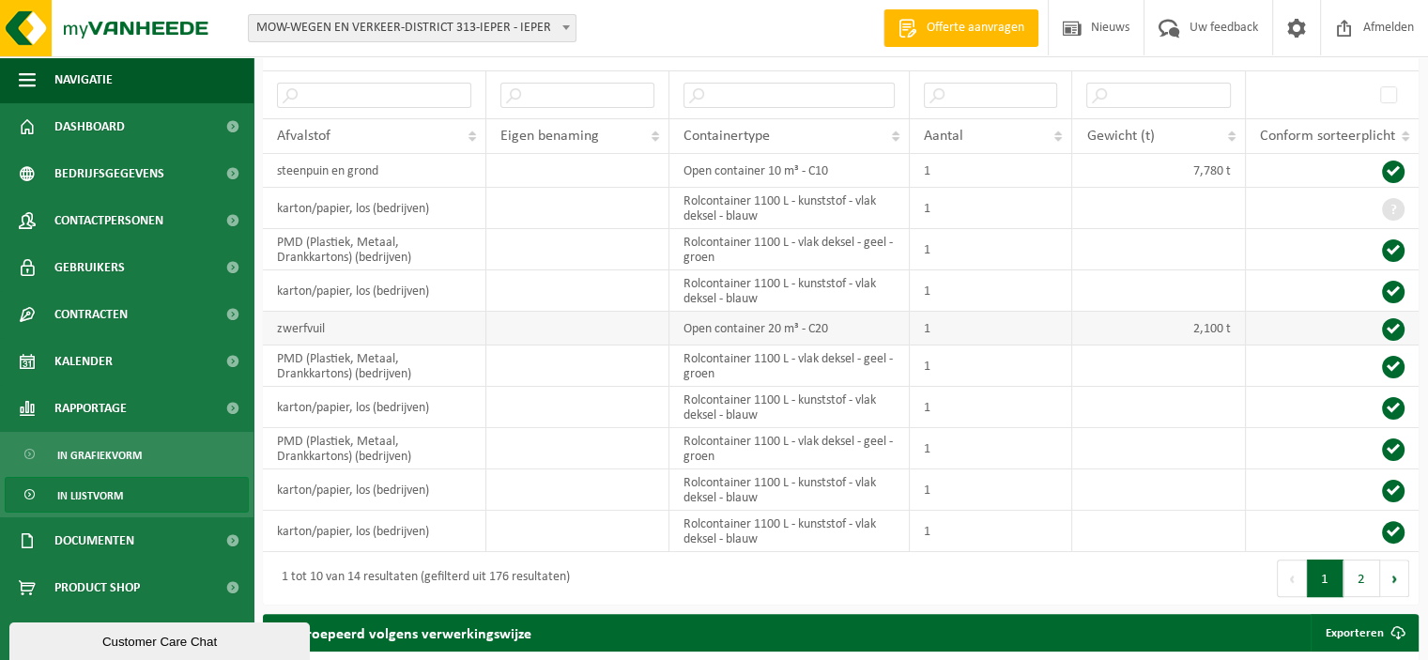
click at [331, 317] on td "zwerfvuil" at bounding box center [374, 329] width 223 height 34
click at [377, 93] on input "text" at bounding box center [374, 95] width 194 height 25
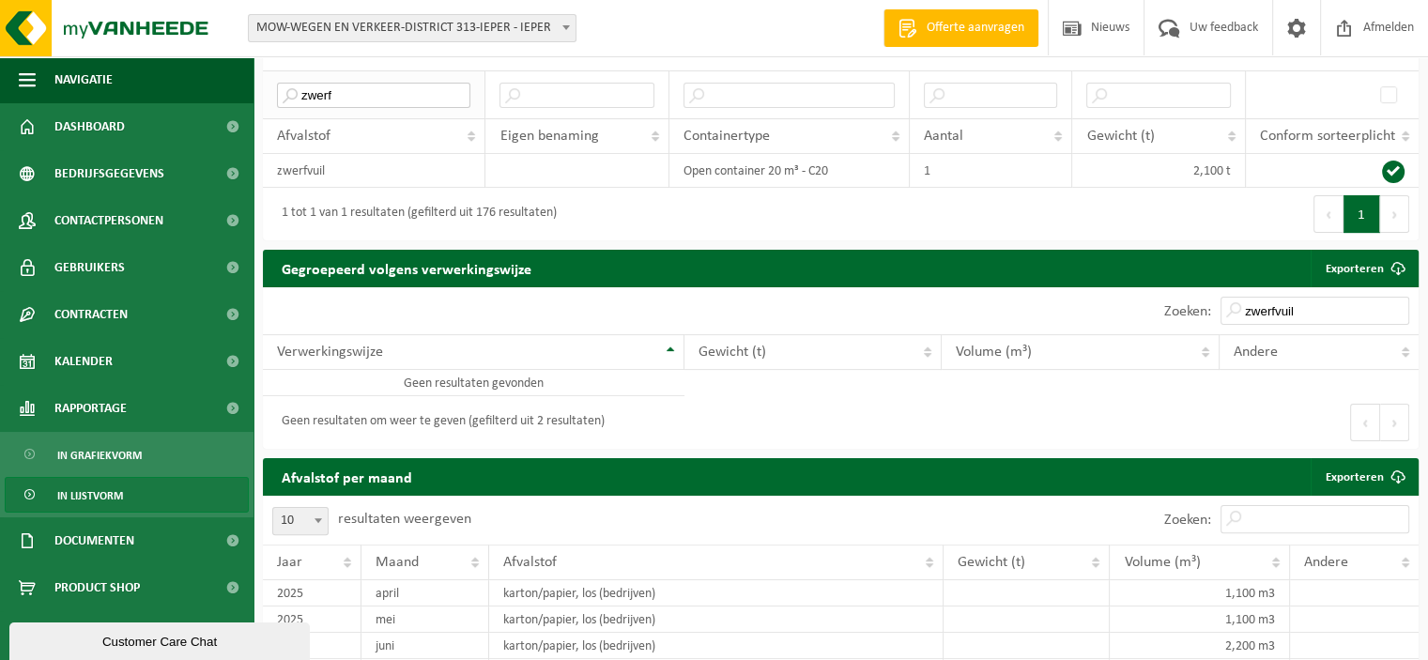
click at [377, 93] on input "zwerf" at bounding box center [373, 95] width 193 height 25
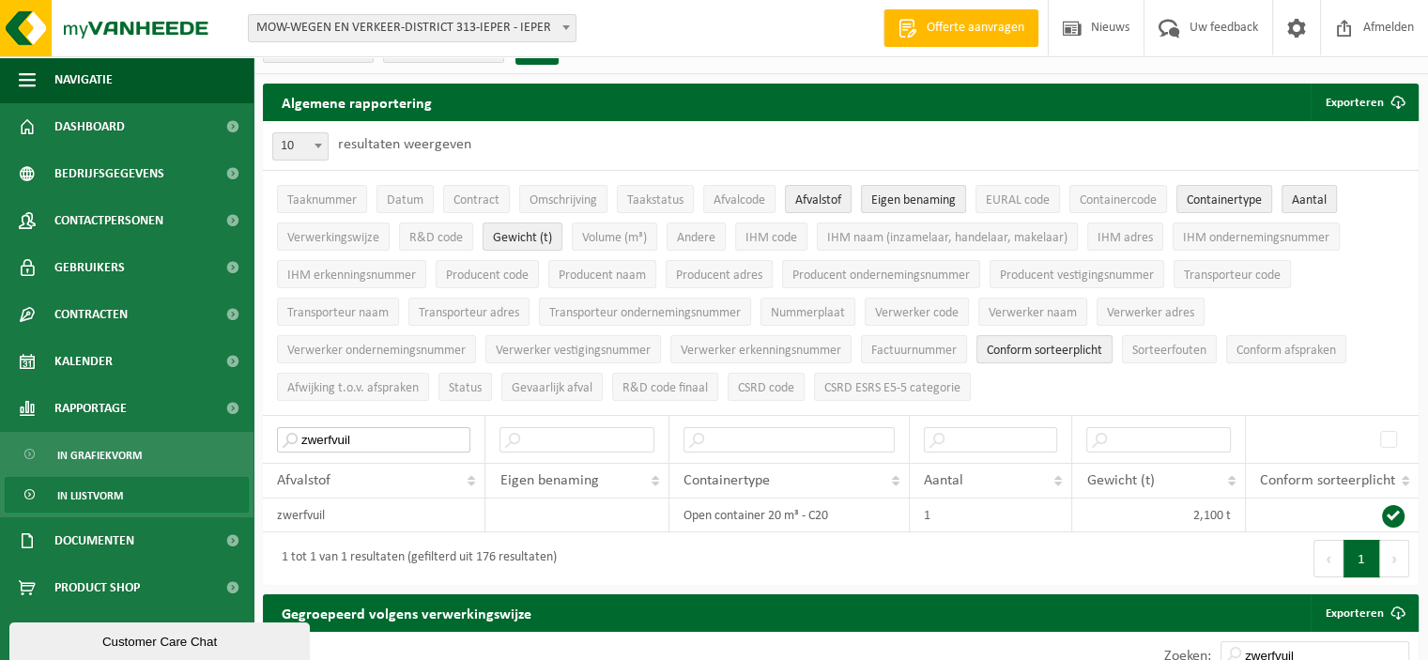
scroll to position [0, 0]
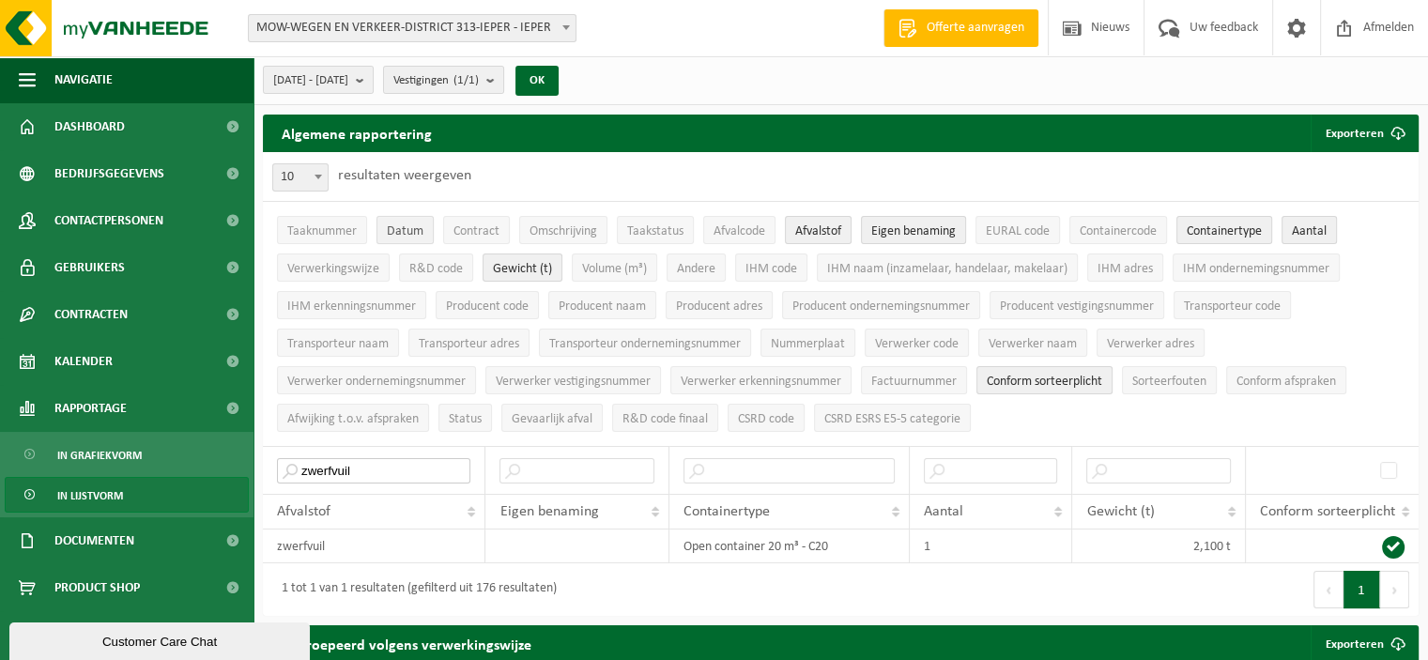
type input "zwerfvuil"
click at [383, 236] on button "Datum" at bounding box center [405, 230] width 57 height 28
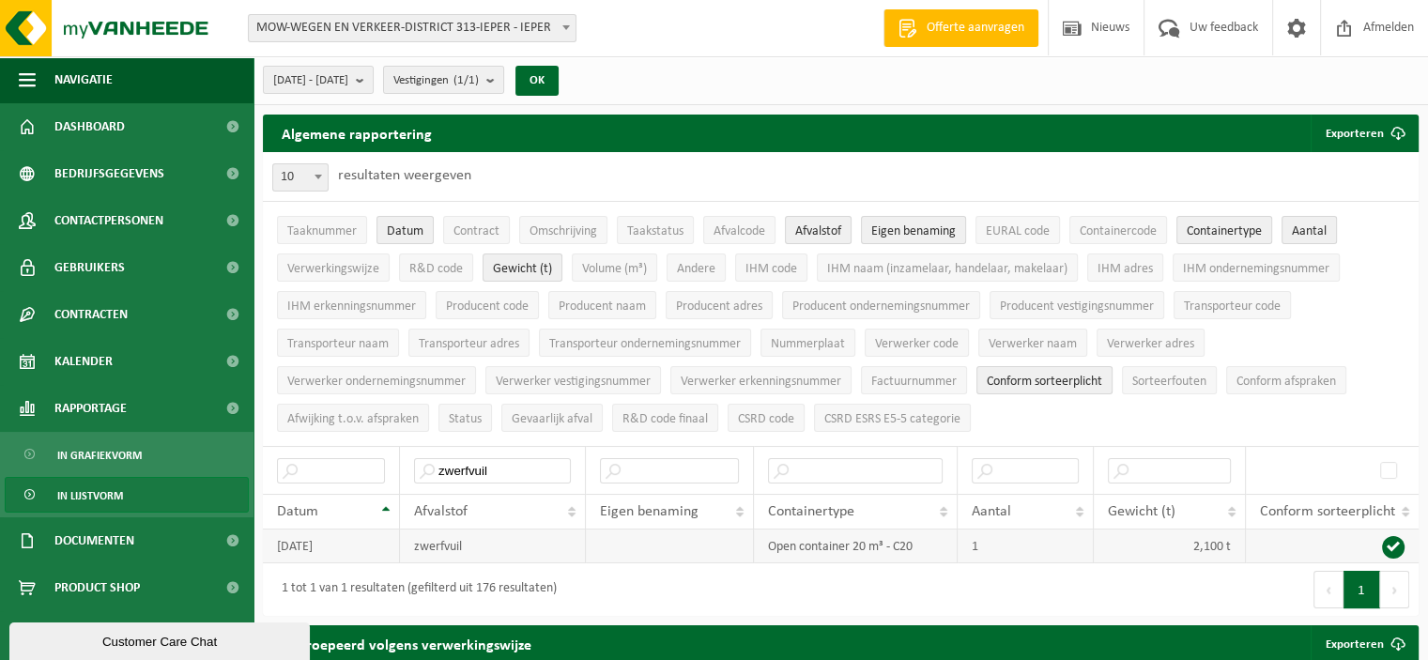
click at [368, 543] on td "2025-05-09" at bounding box center [331, 547] width 137 height 34
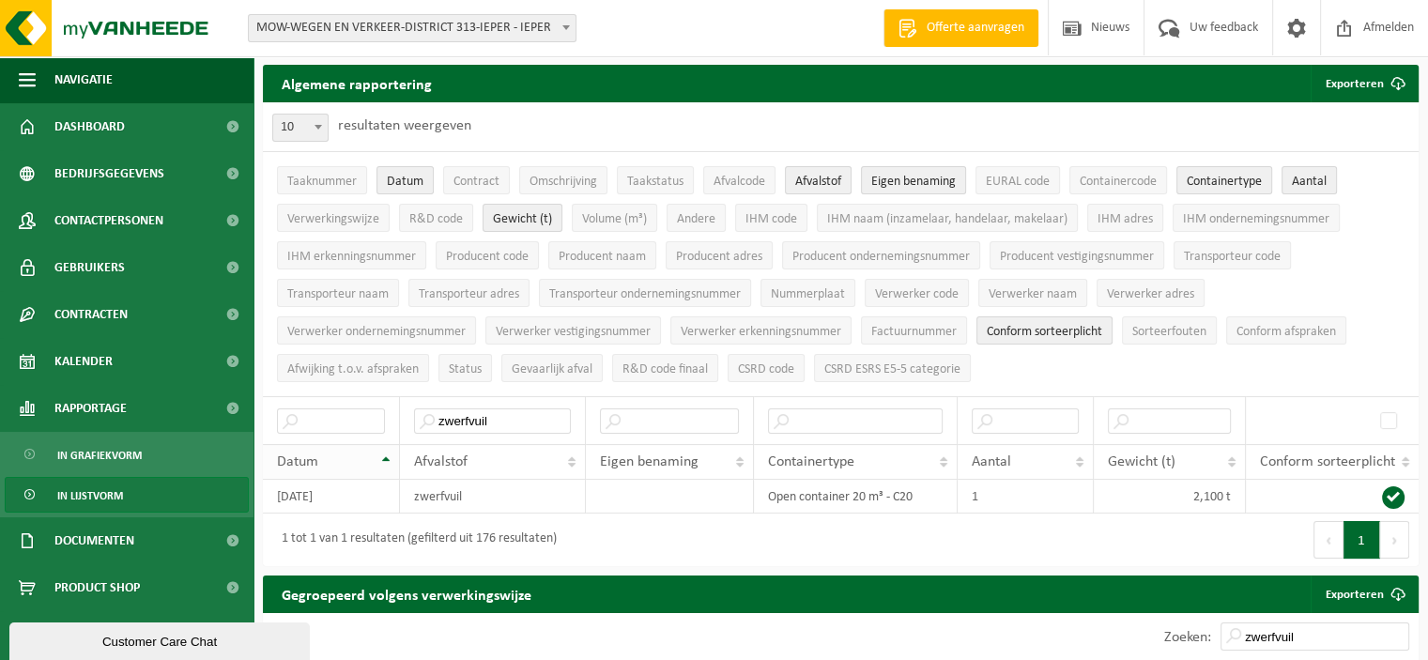
scroll to position [94, 0]
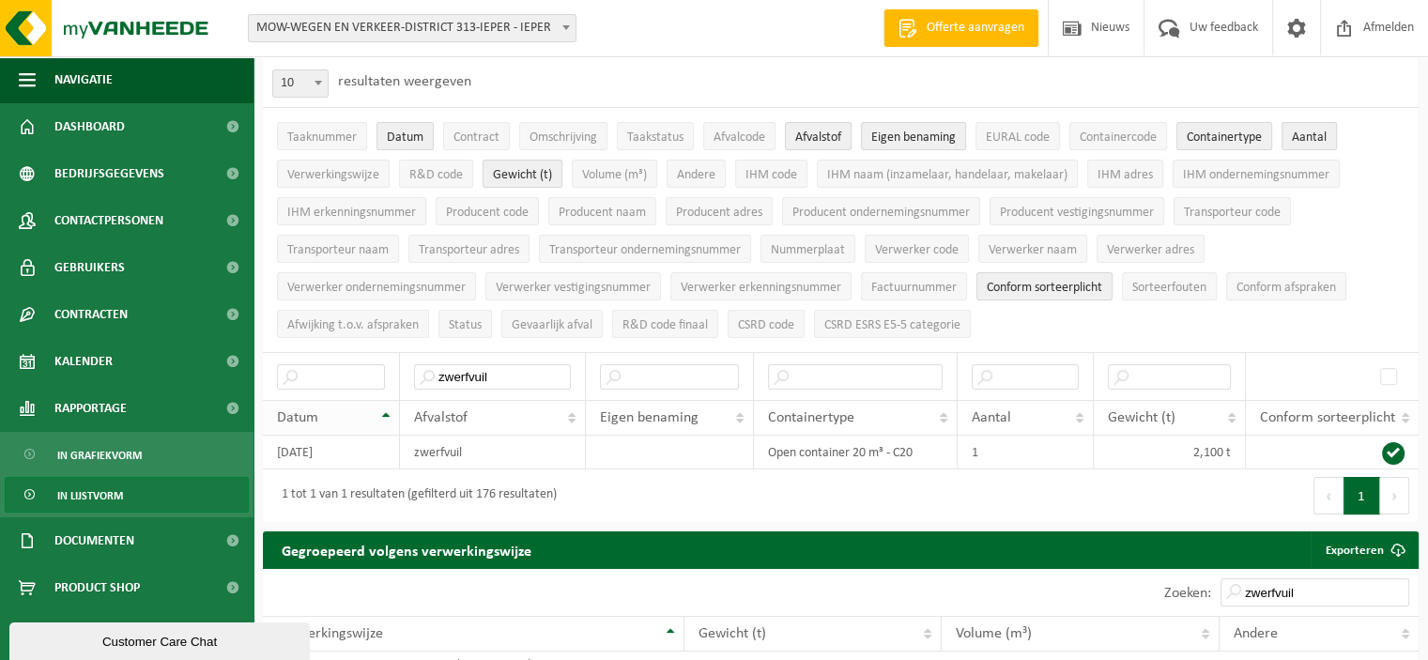
click at [391, 413] on th "Datum" at bounding box center [331, 418] width 137 height 36
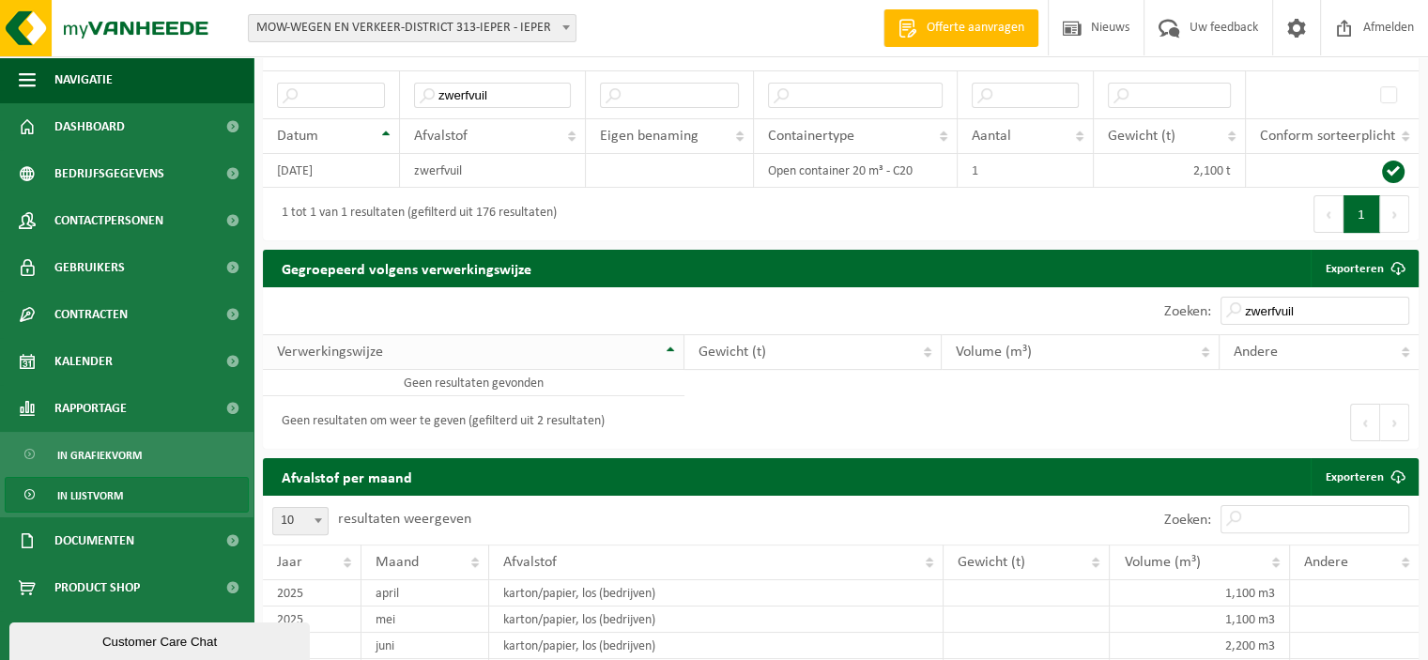
click at [672, 342] on th "Verwerkingswijze" at bounding box center [474, 352] width 422 height 36
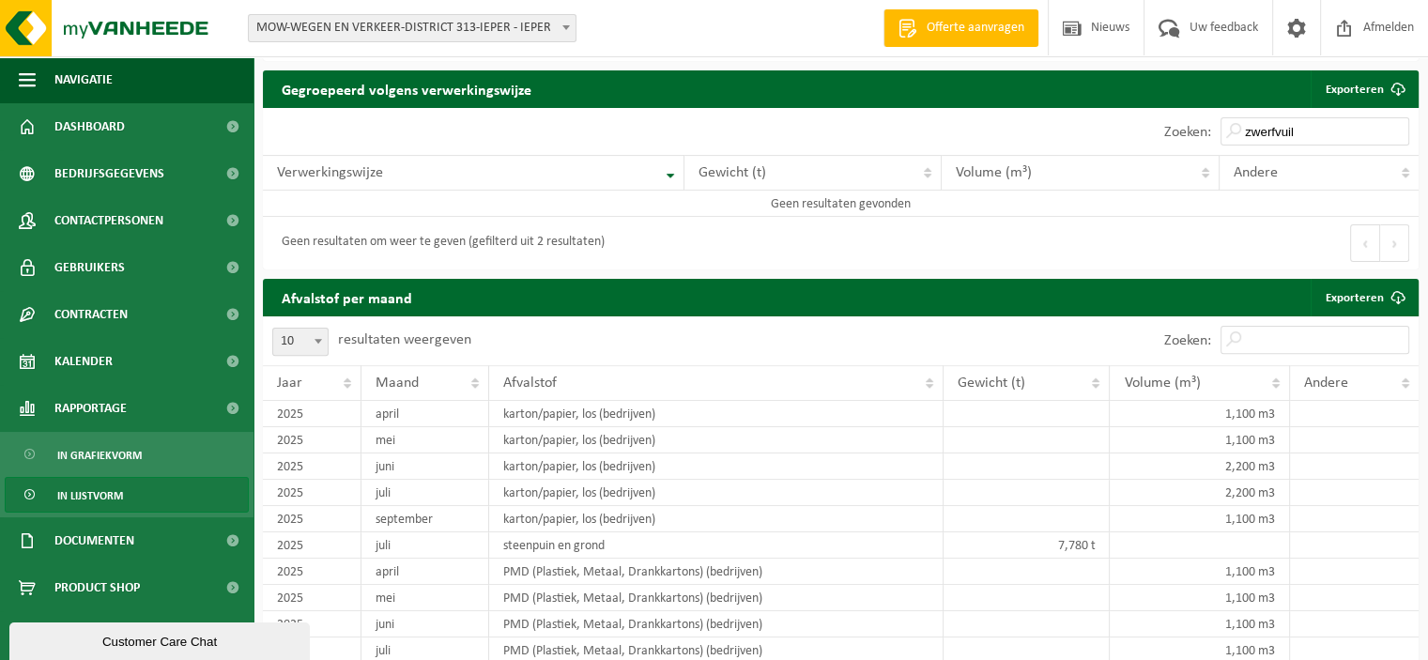
scroll to position [563, 0]
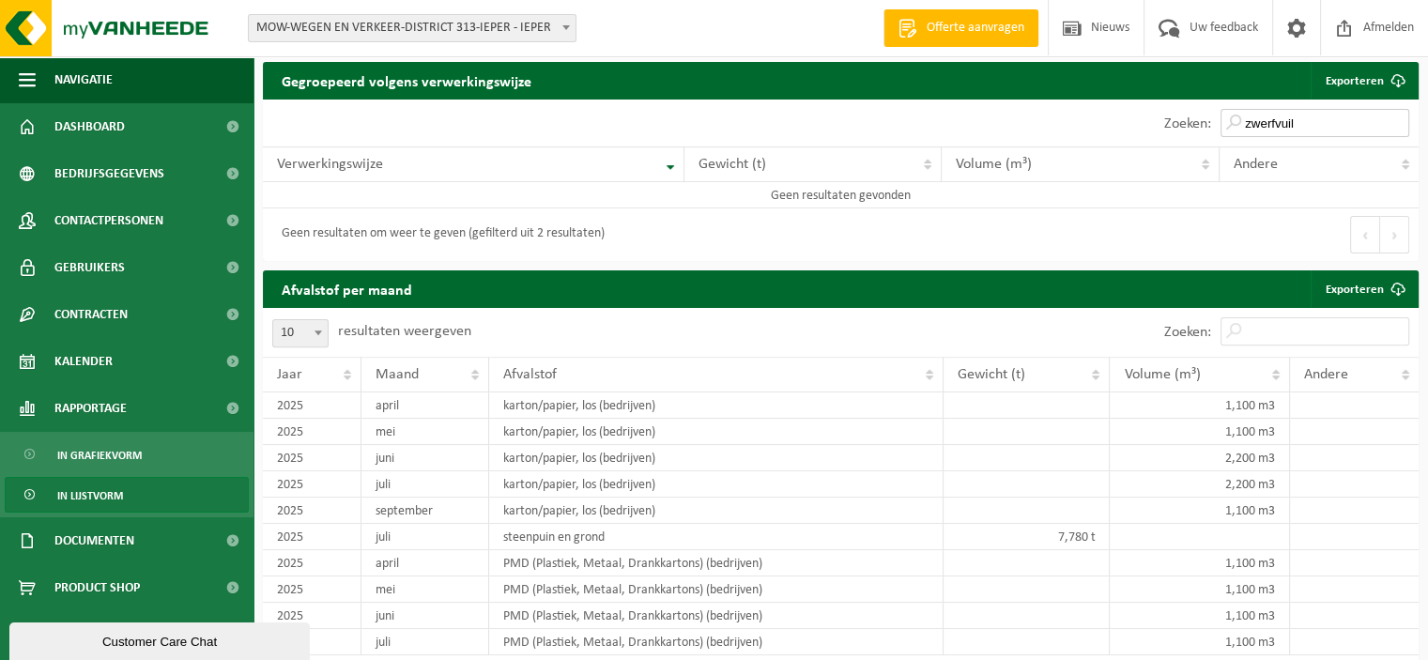
click at [1308, 126] on input "zwerfvuil" at bounding box center [1315, 123] width 189 height 28
click at [1397, 119] on input "zwerfvuil" at bounding box center [1315, 123] width 189 height 28
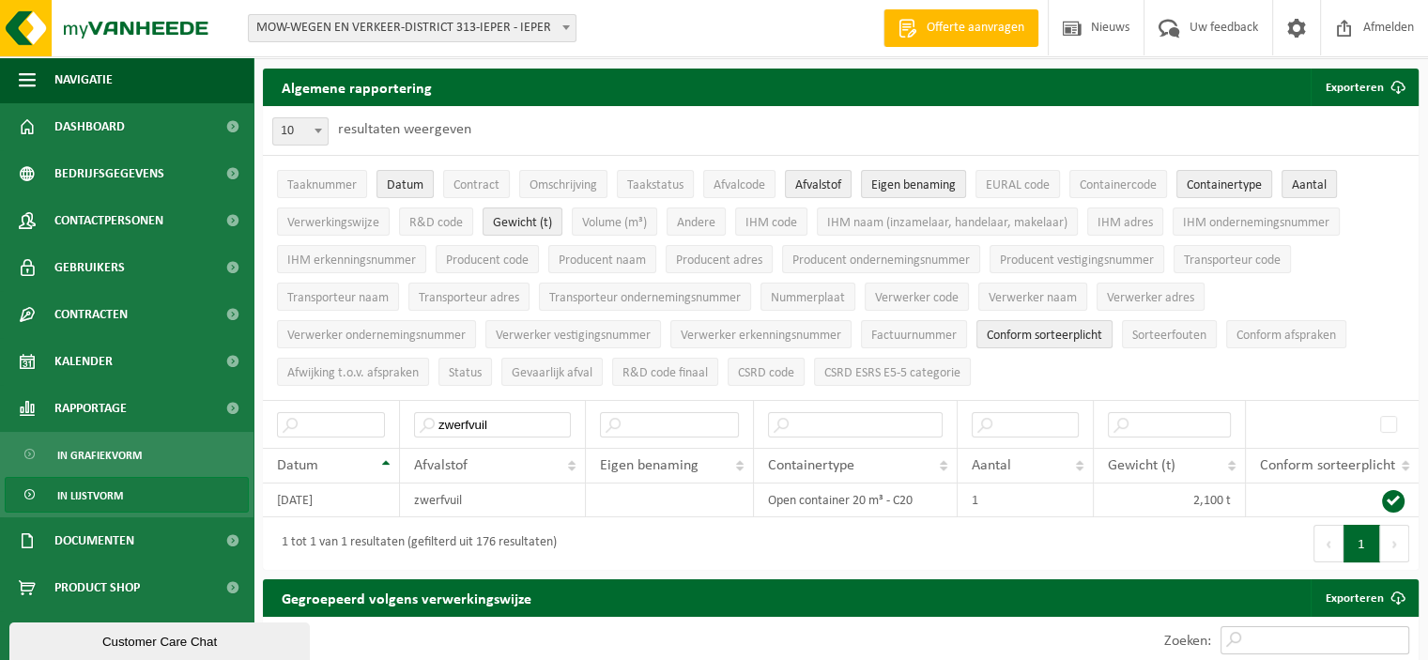
scroll to position [42, 0]
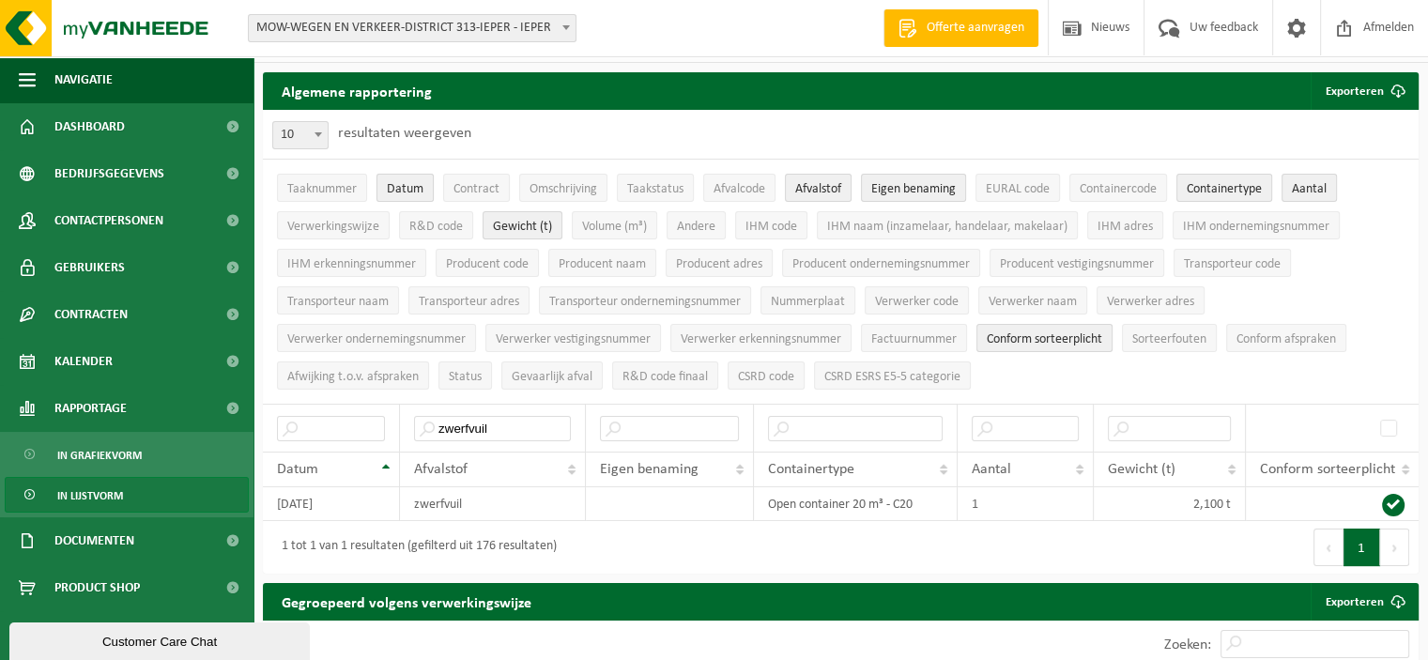
click at [402, 182] on span "Datum" at bounding box center [405, 189] width 37 height 14
click at [319, 134] on b at bounding box center [319, 134] width 8 height 5
click at [510, 129] on div "10 25 50 100 10 resultaten weergeven" at bounding box center [841, 134] width 1156 height 49
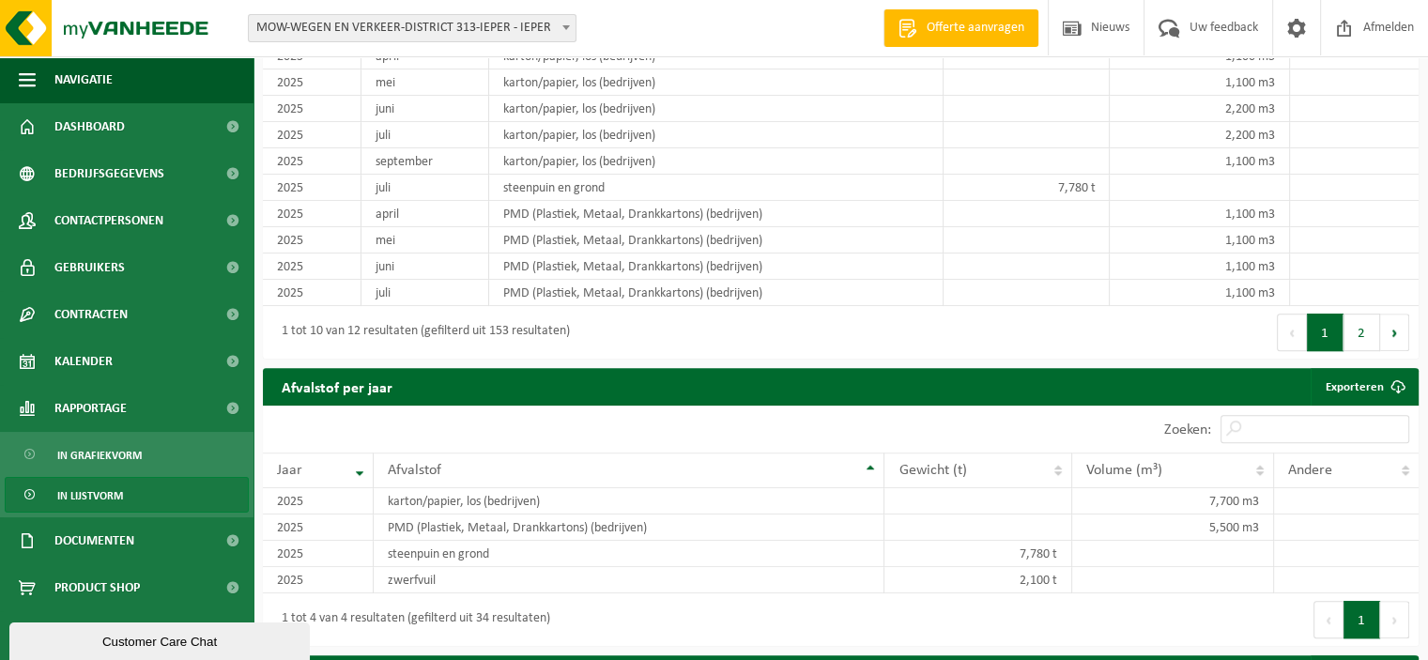
scroll to position [981, 0]
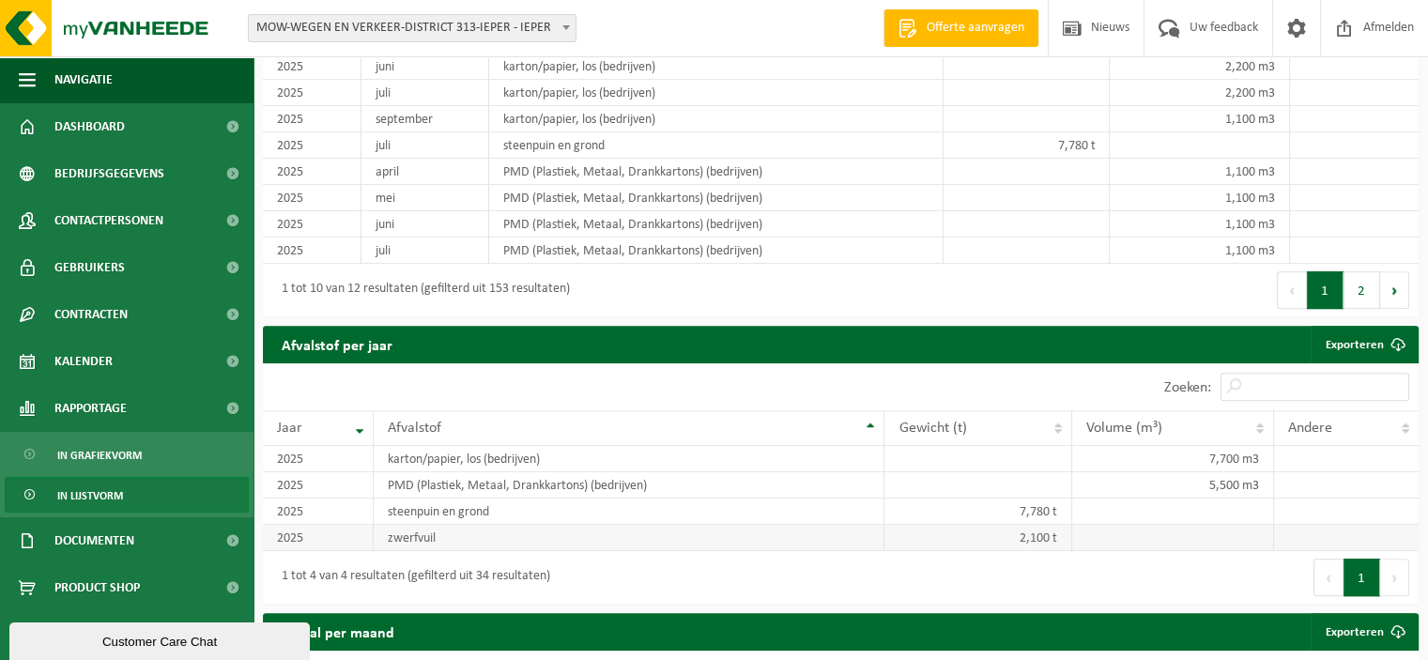
click at [325, 530] on td "2025" at bounding box center [318, 538] width 111 height 26
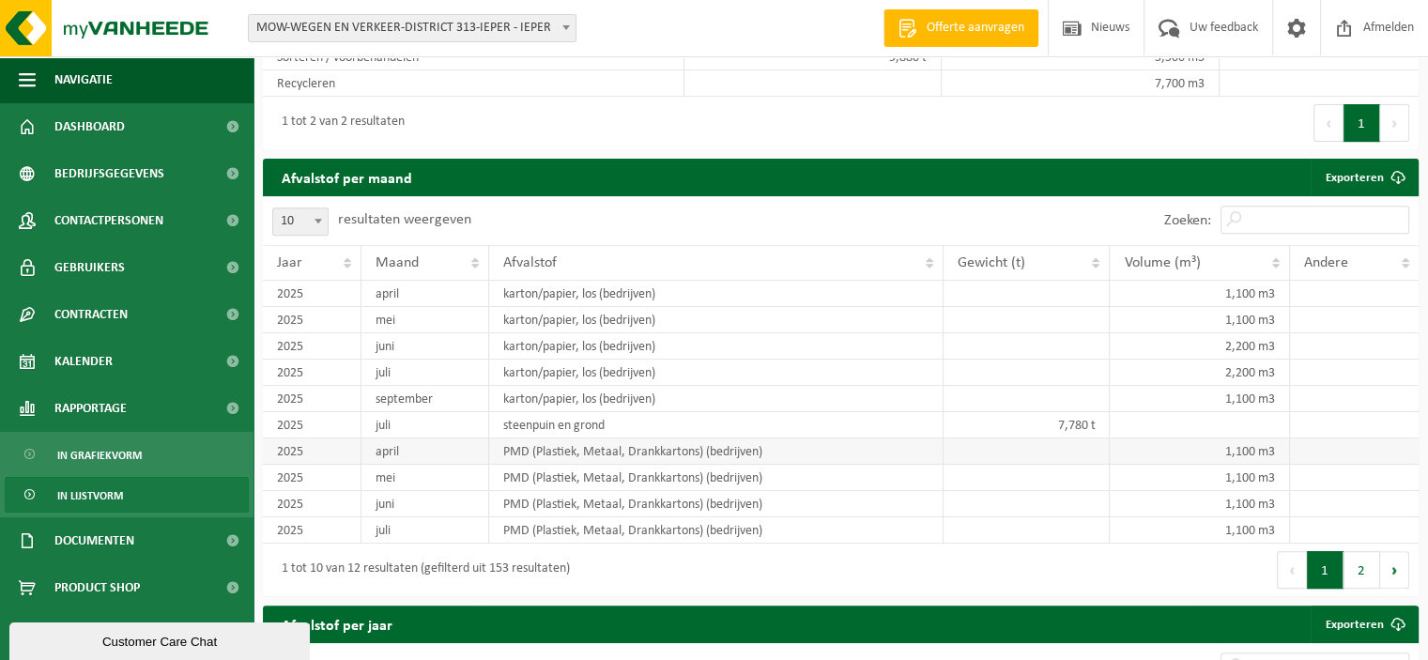
scroll to position [700, 0]
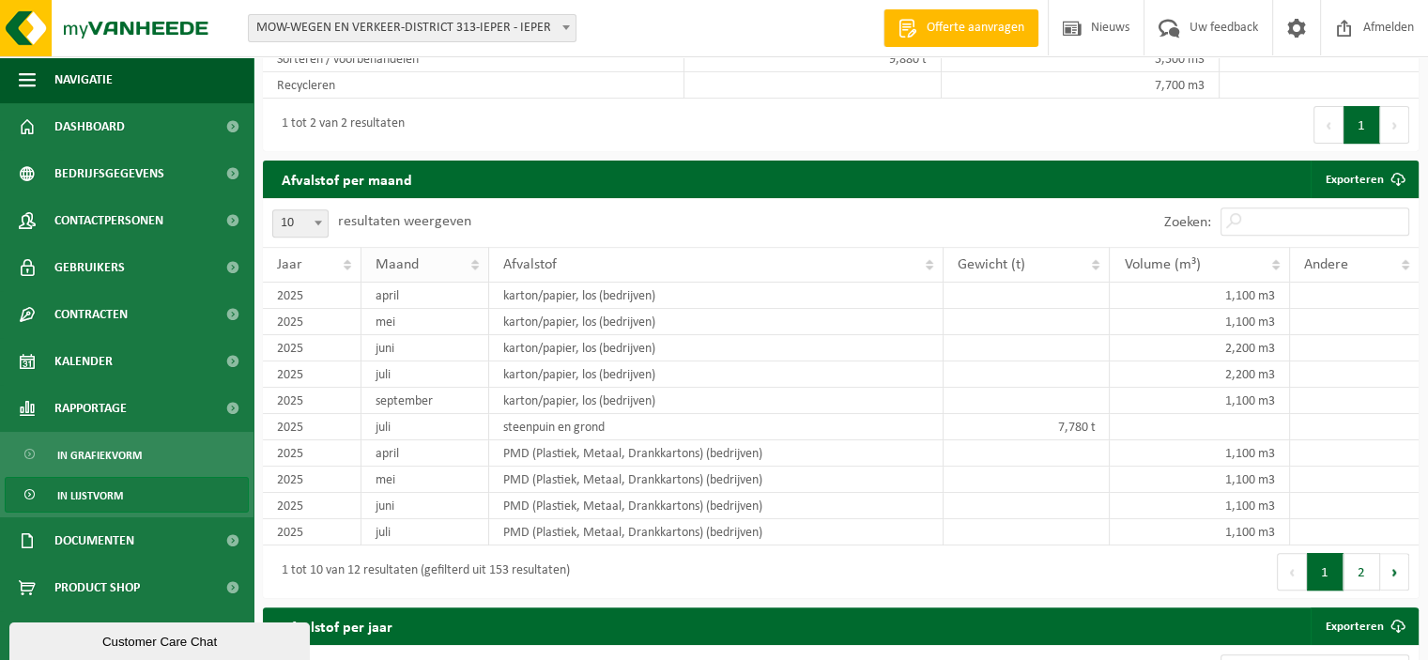
click at [477, 261] on th "Maand" at bounding box center [426, 265] width 128 height 36
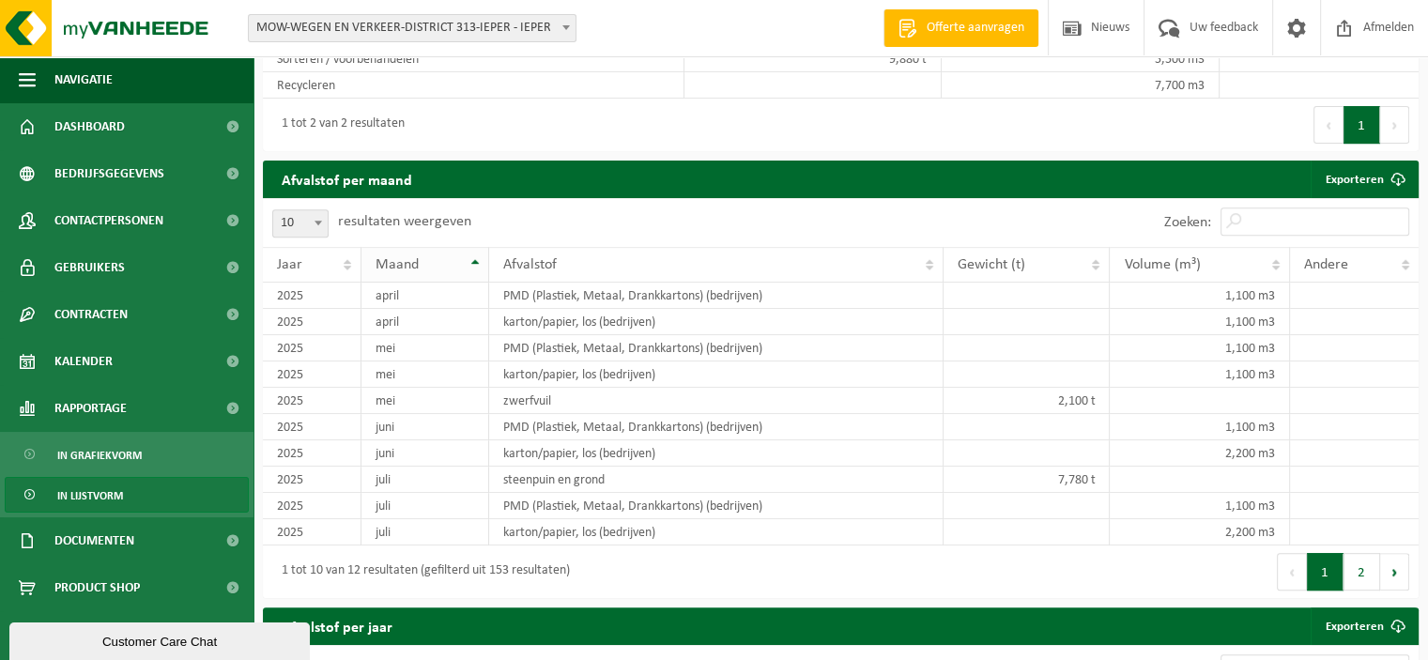
click at [477, 261] on th "Maand" at bounding box center [426, 265] width 128 height 36
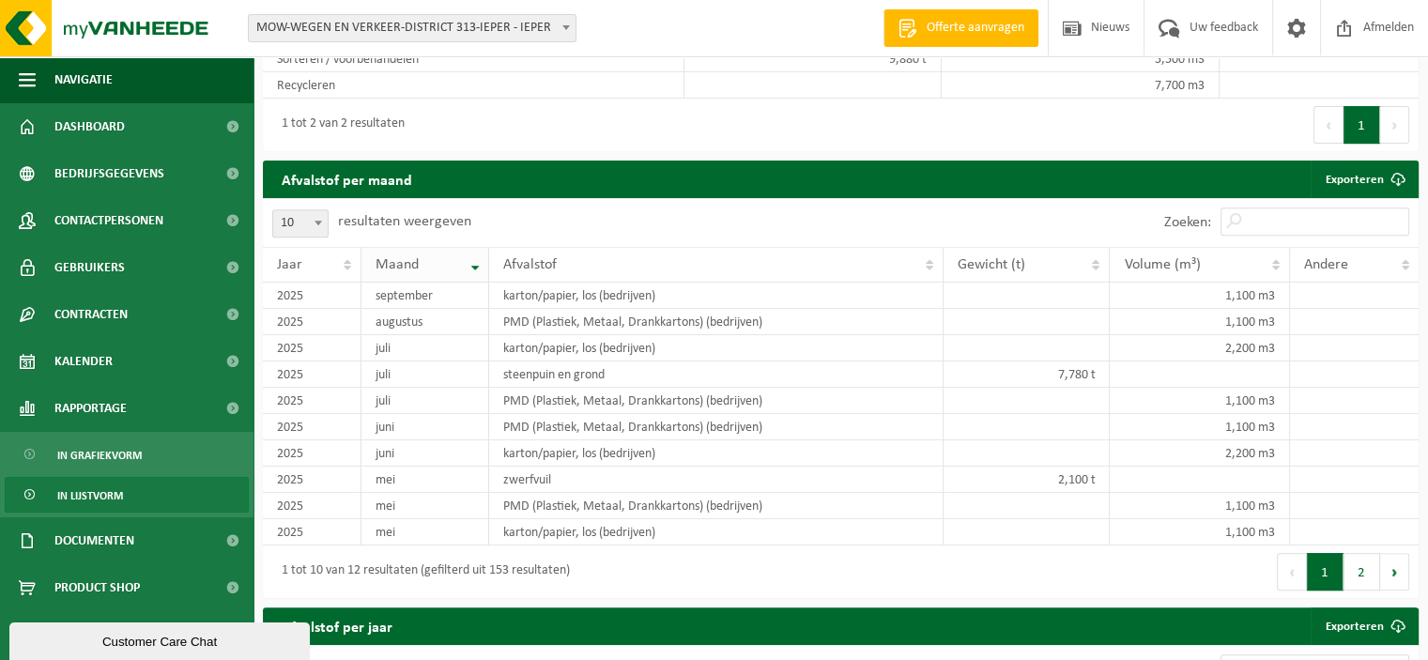
click at [477, 261] on th "Maand" at bounding box center [426, 265] width 128 height 36
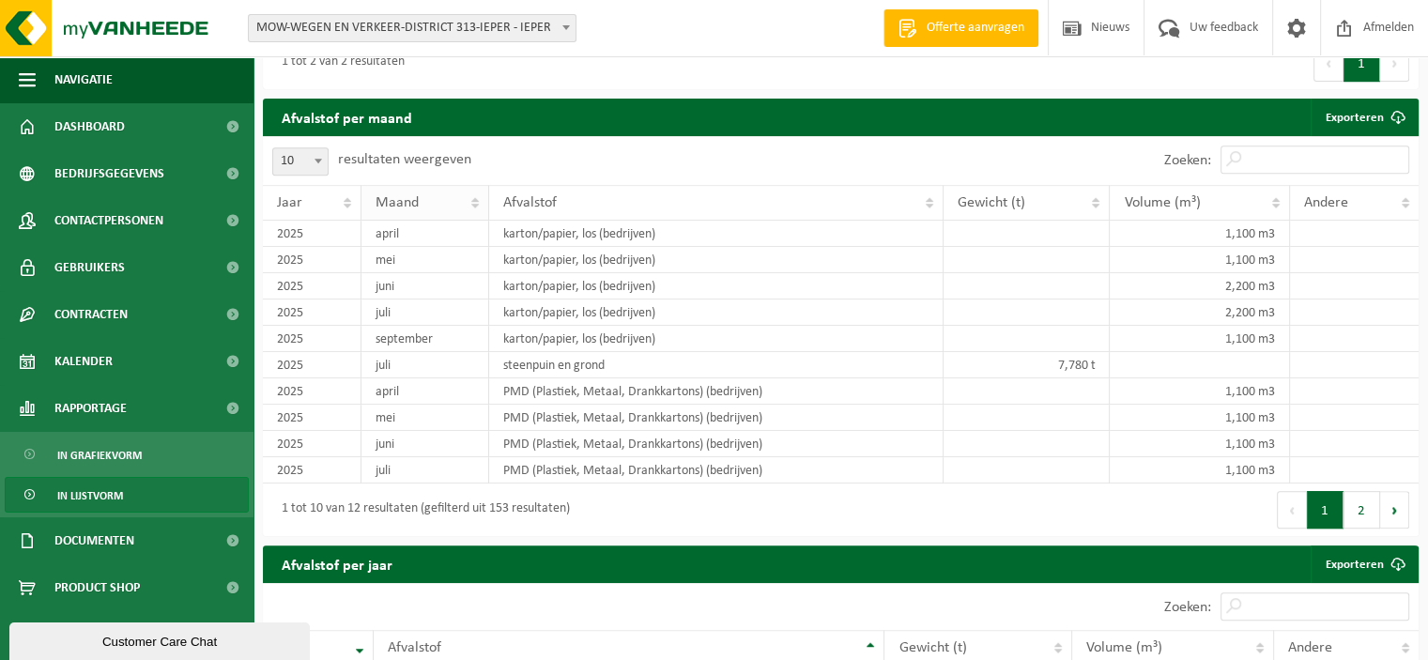
scroll to position [793, 0]
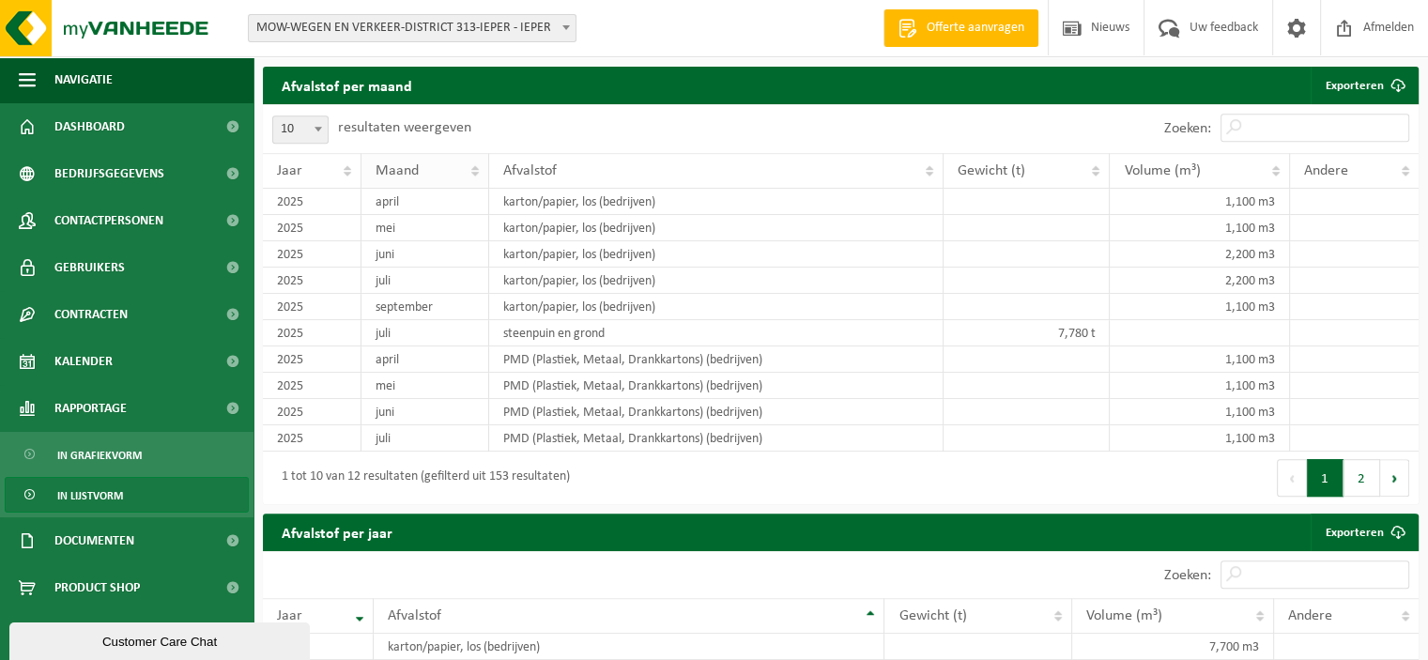
click at [477, 169] on th "Maand" at bounding box center [426, 171] width 128 height 36
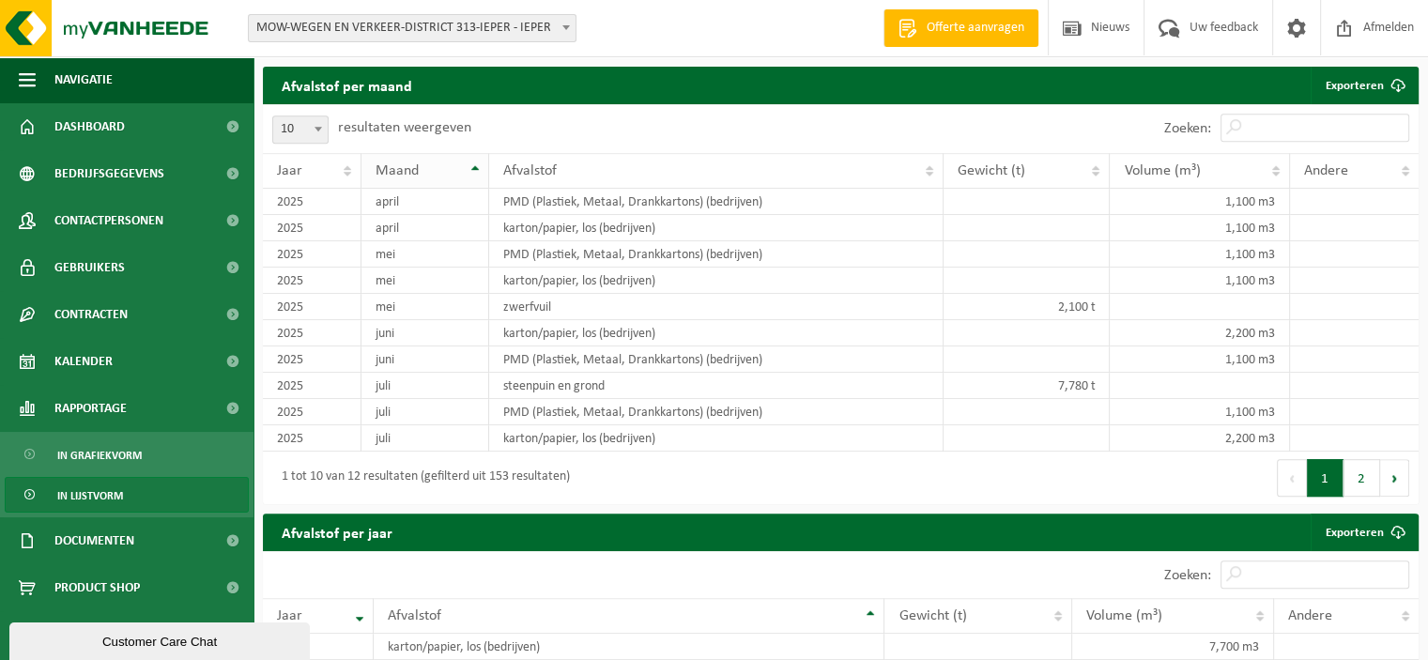
click at [477, 169] on th "Maand" at bounding box center [426, 171] width 128 height 36
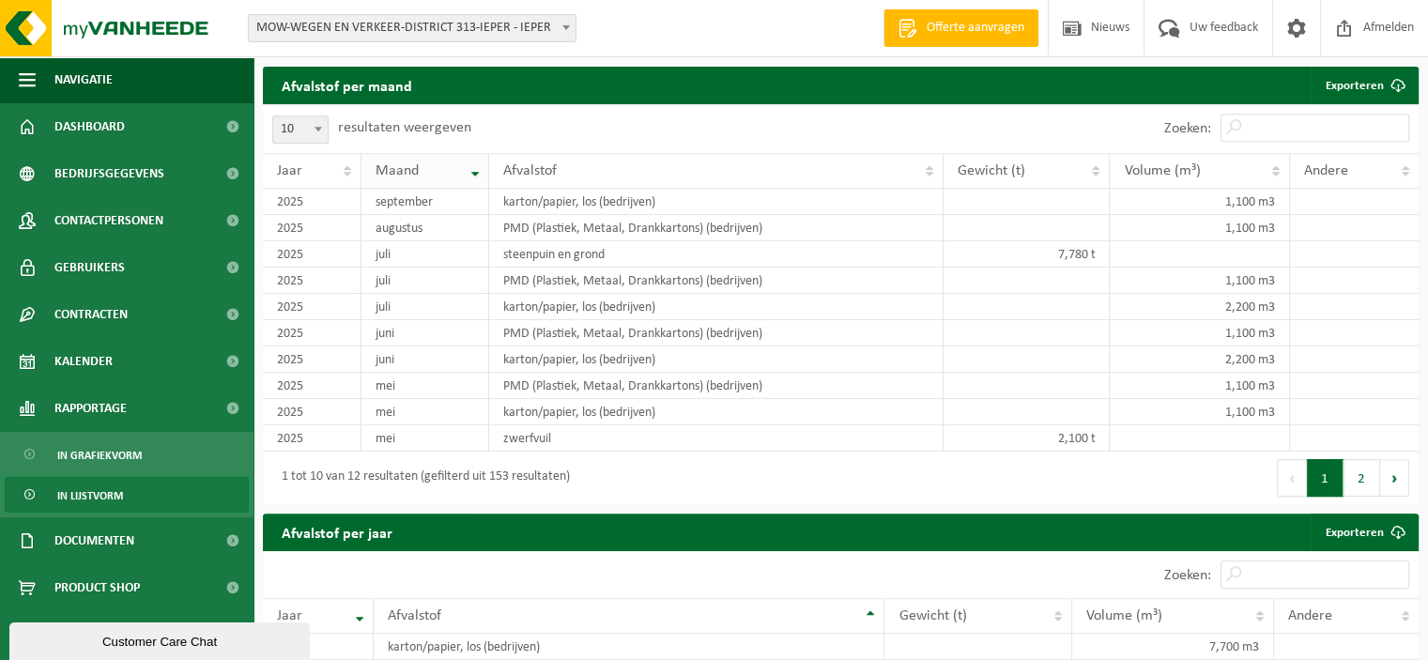
click at [477, 169] on th "Maand" at bounding box center [426, 171] width 128 height 36
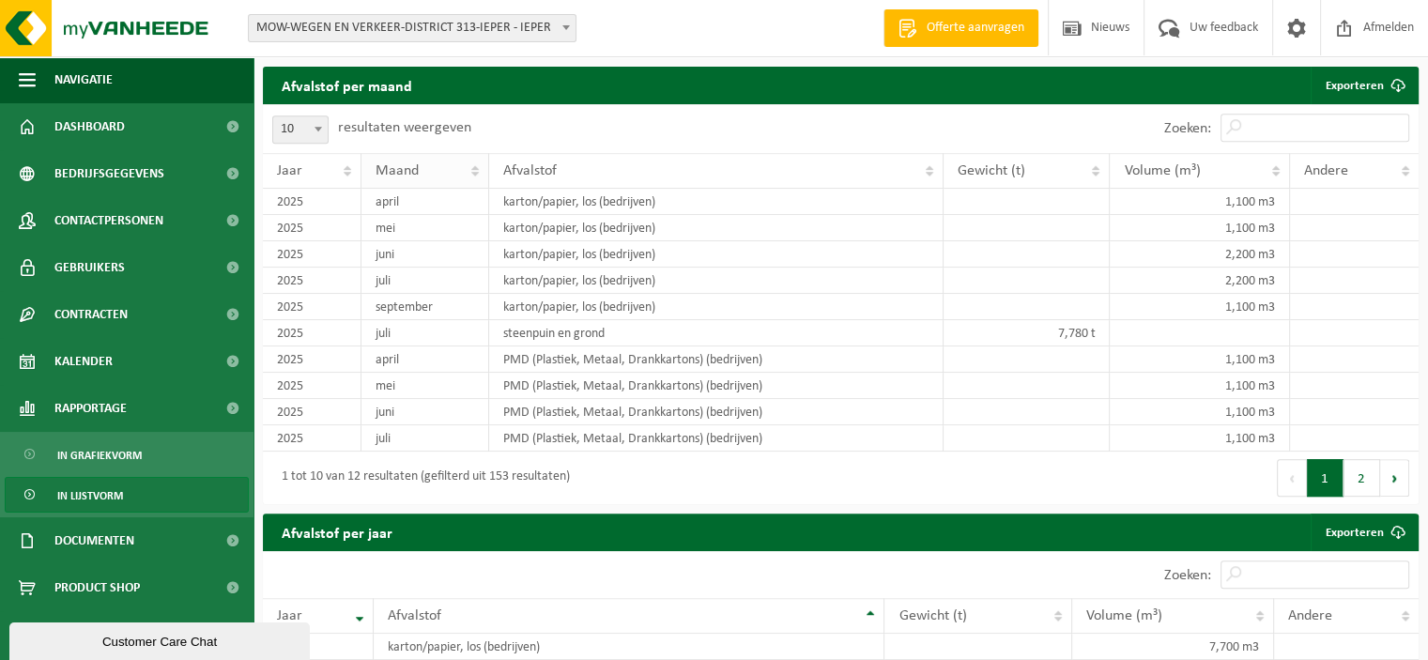
click at [475, 161] on th "Maand" at bounding box center [426, 171] width 128 height 36
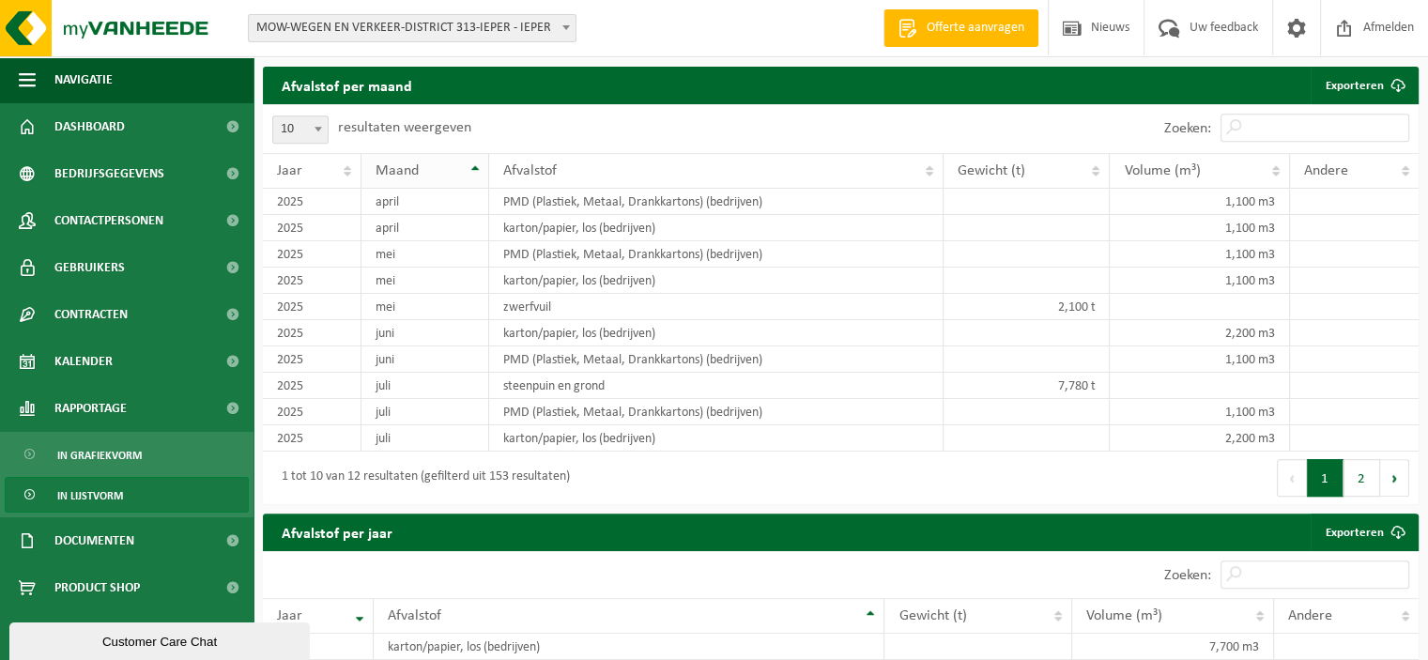
click at [470, 164] on th "Maand" at bounding box center [426, 171] width 128 height 36
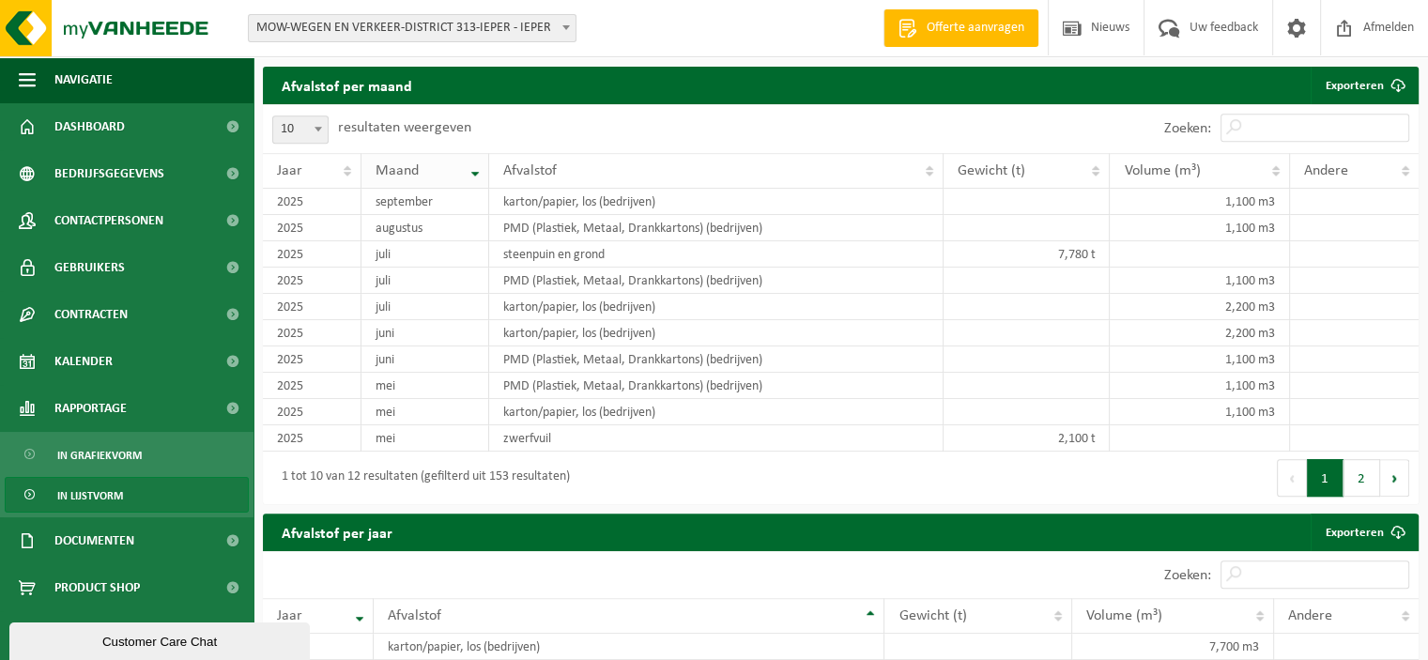
click at [470, 164] on th "Maand" at bounding box center [426, 171] width 128 height 36
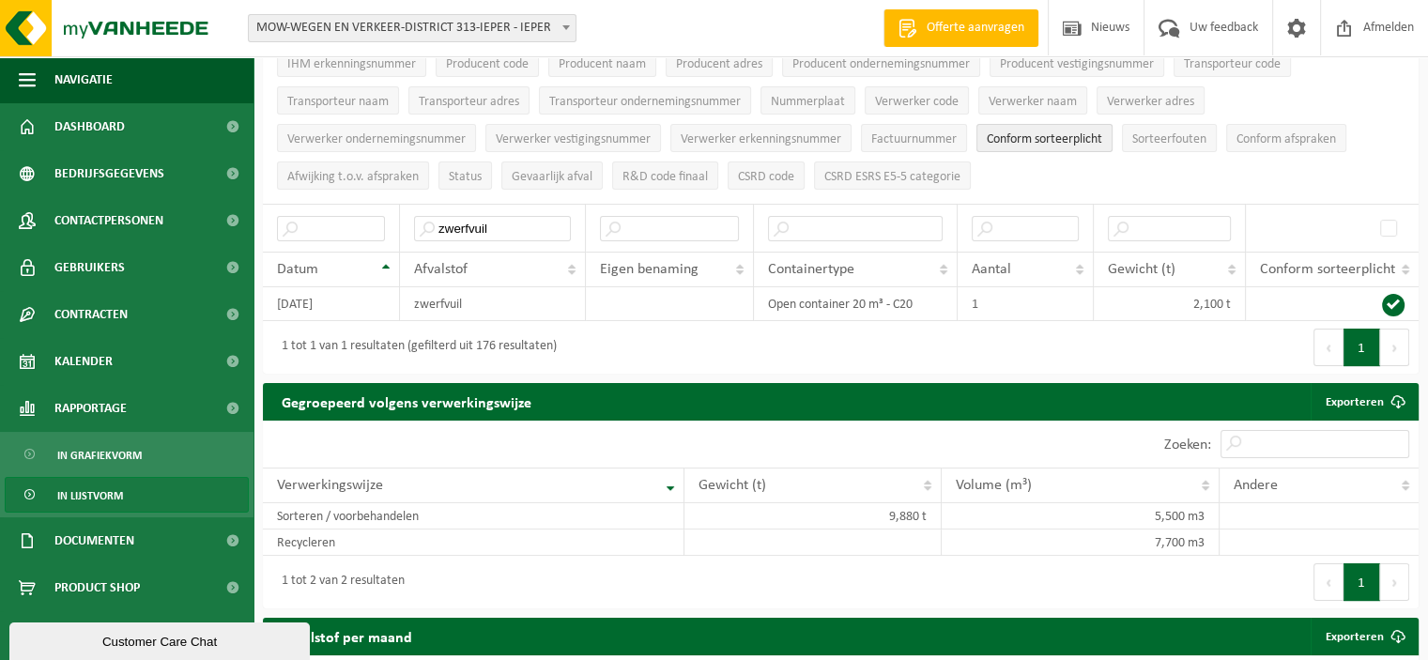
scroll to position [230, 0]
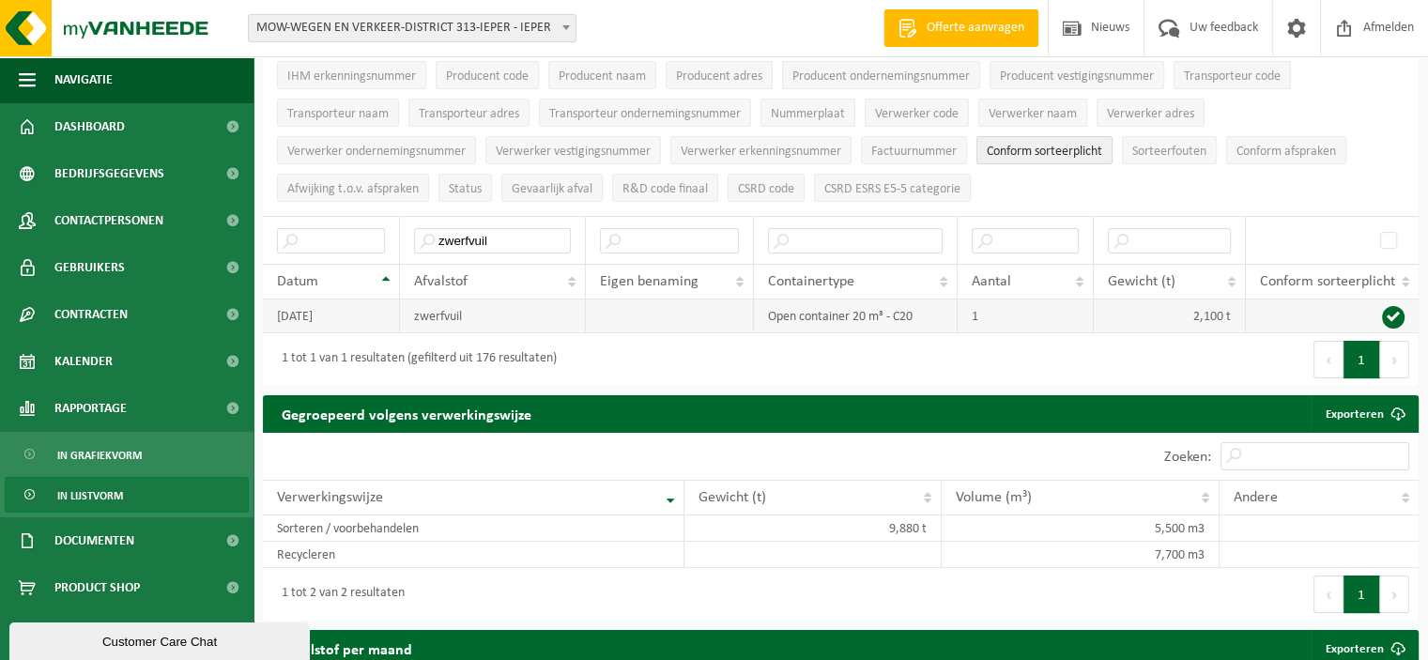
click at [1395, 314] on span at bounding box center [1393, 317] width 23 height 23
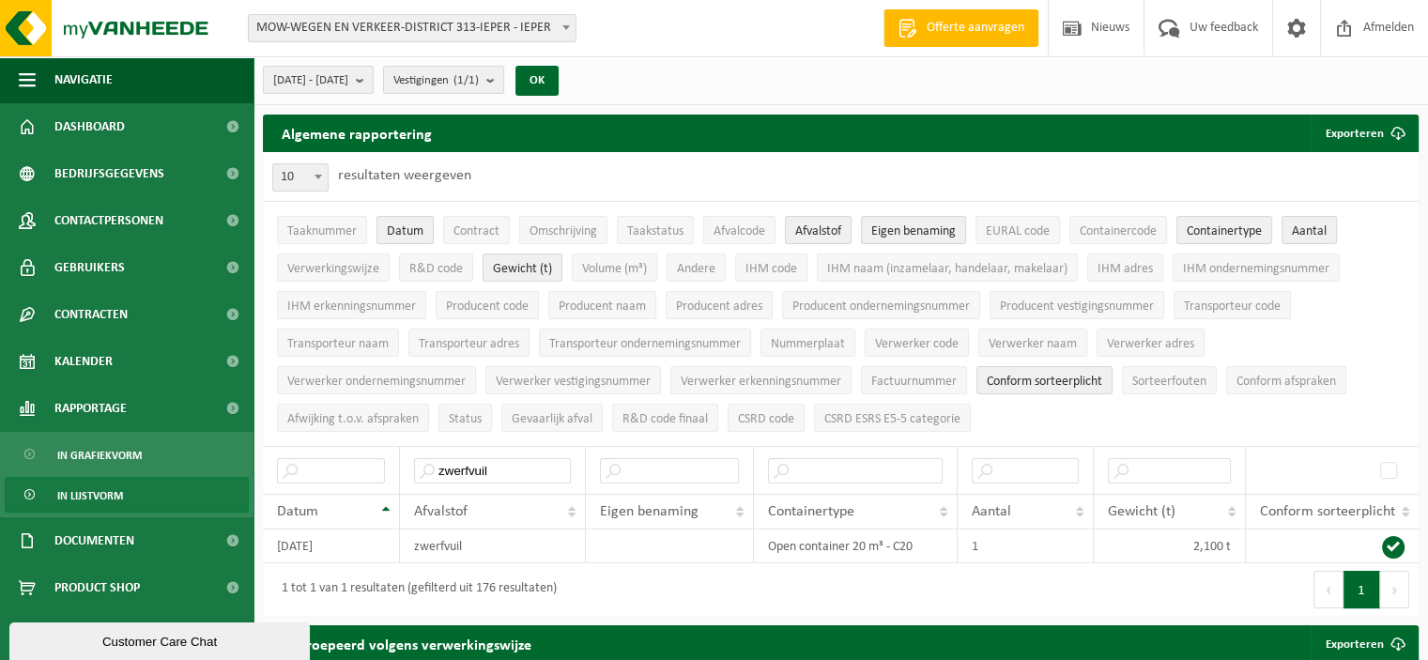
scroll to position [0, 0]
click at [373, 77] on b "submit" at bounding box center [364, 80] width 17 height 26
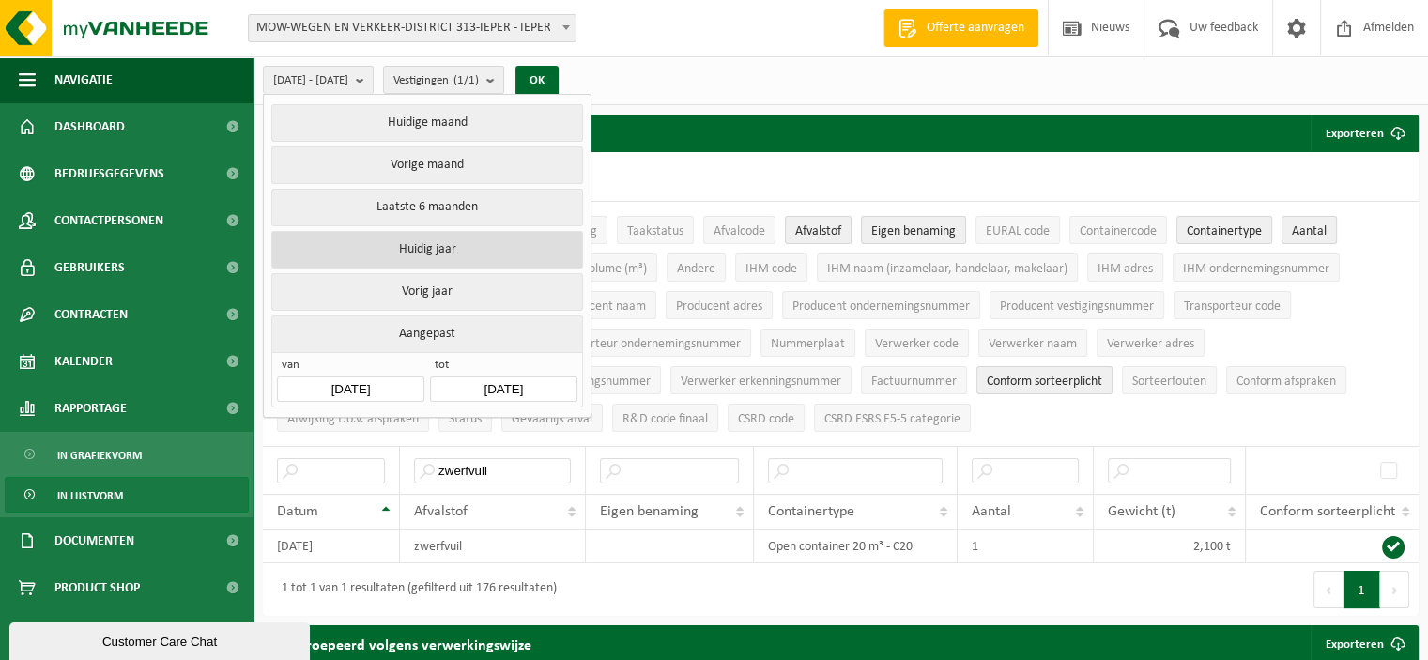
click at [480, 250] on button "Huidig jaar" at bounding box center [426, 250] width 311 height 38
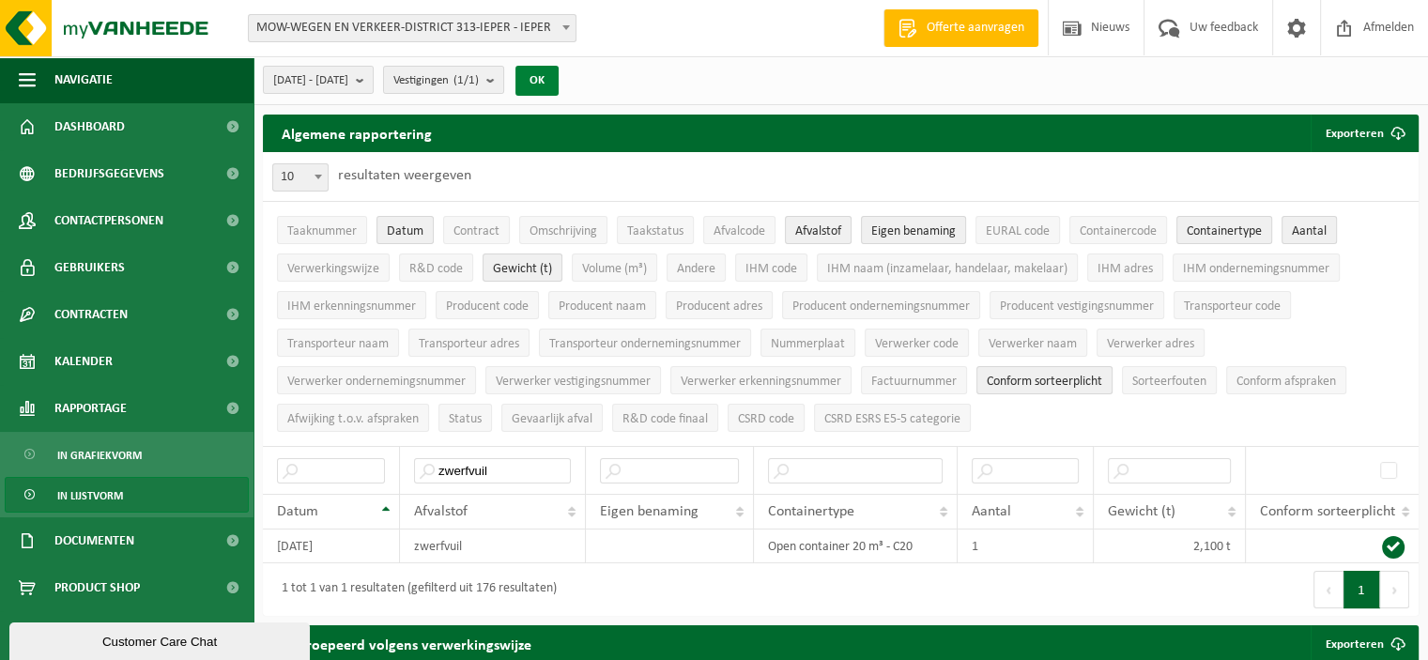
click at [559, 81] on button "OK" at bounding box center [537, 81] width 43 height 30
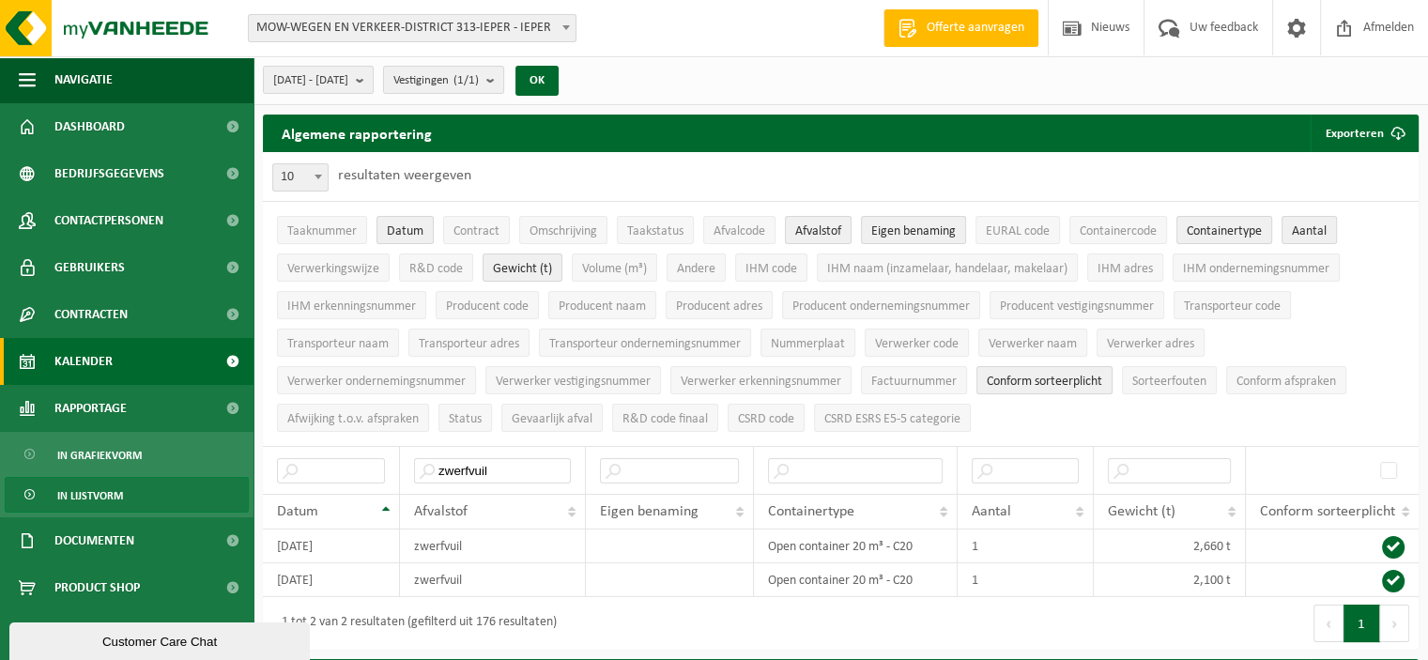
click at [109, 377] on span "Kalender" at bounding box center [83, 361] width 58 height 47
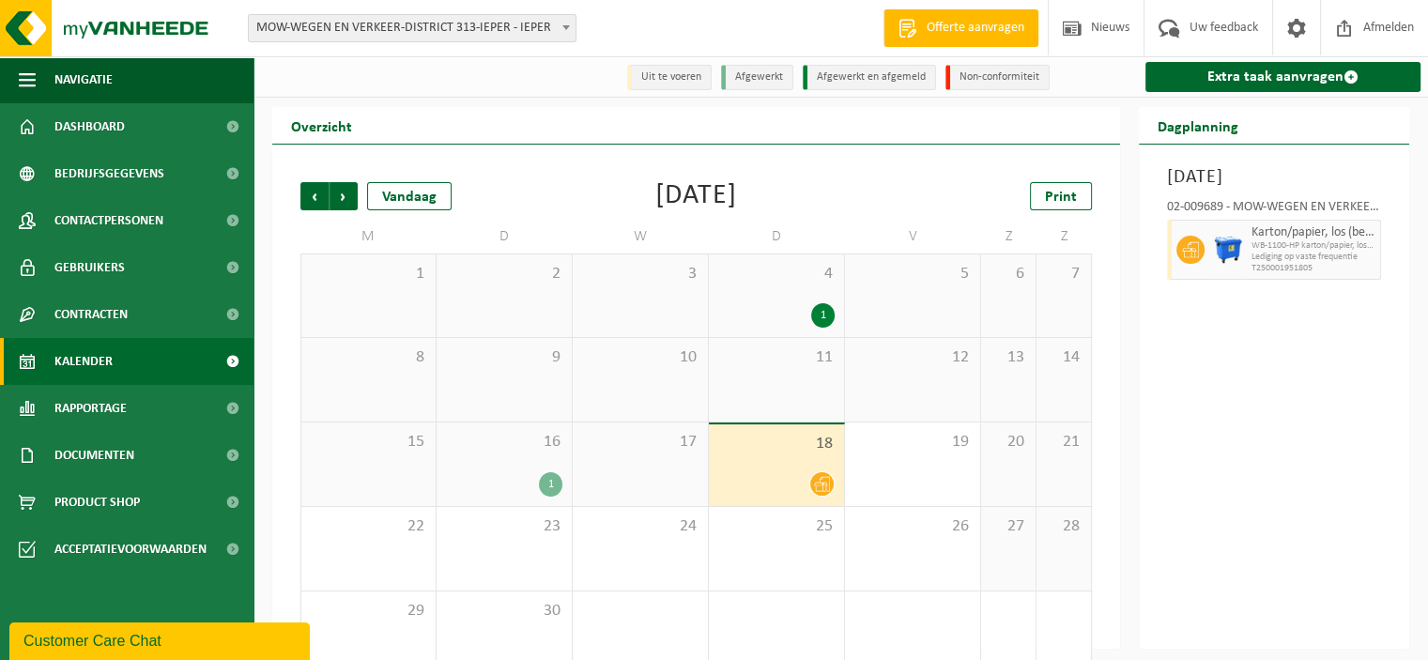
click at [550, 488] on div "1" at bounding box center [550, 484] width 23 height 24
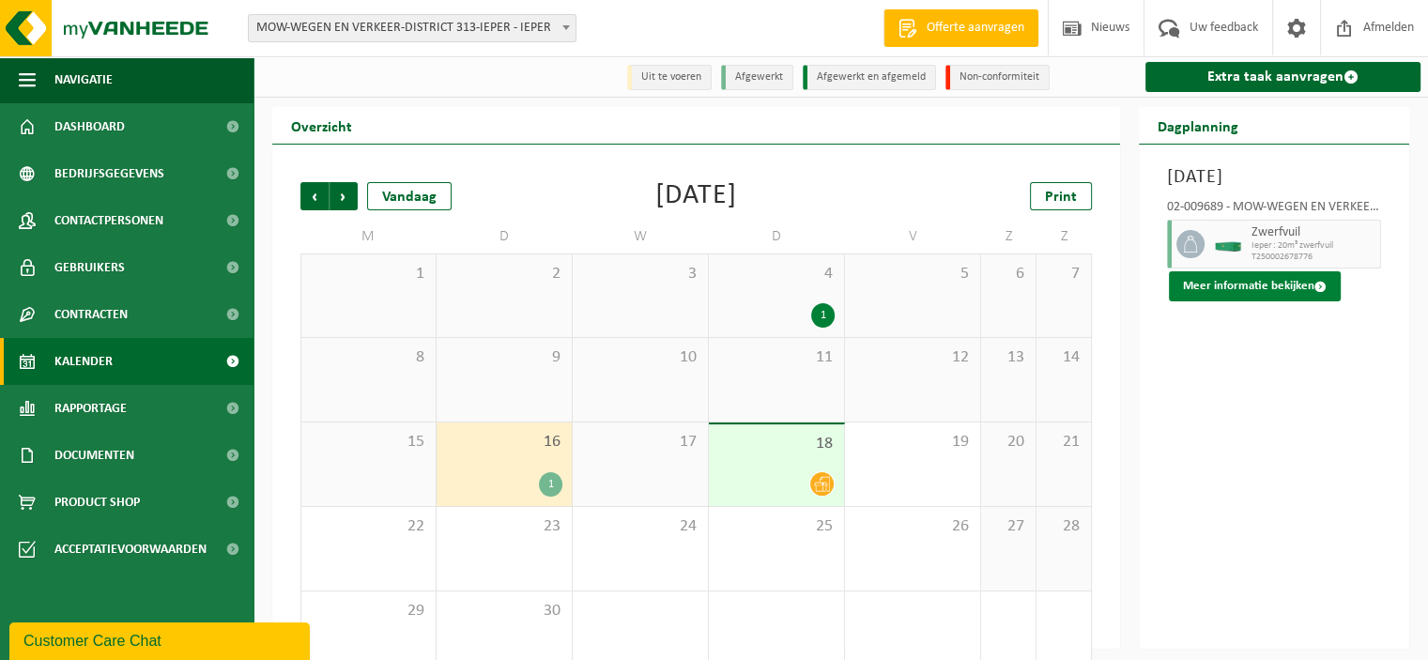
click at [1315, 293] on span at bounding box center [1321, 287] width 12 height 12
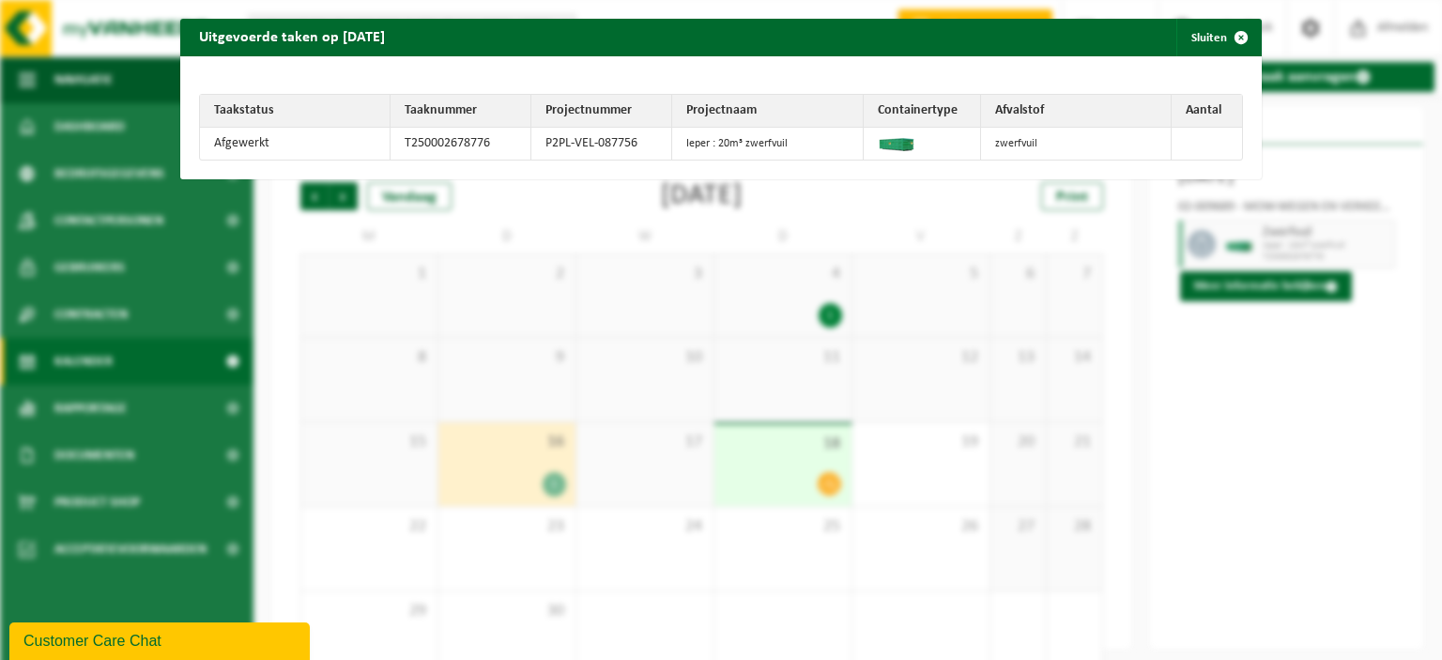
click at [1337, 510] on div "Uitgevoerde taken op [DATE] Sluiten Taakstatus Taaknummer Projectnummer Project…" at bounding box center [721, 330] width 1442 height 660
